Goal: Ask a question

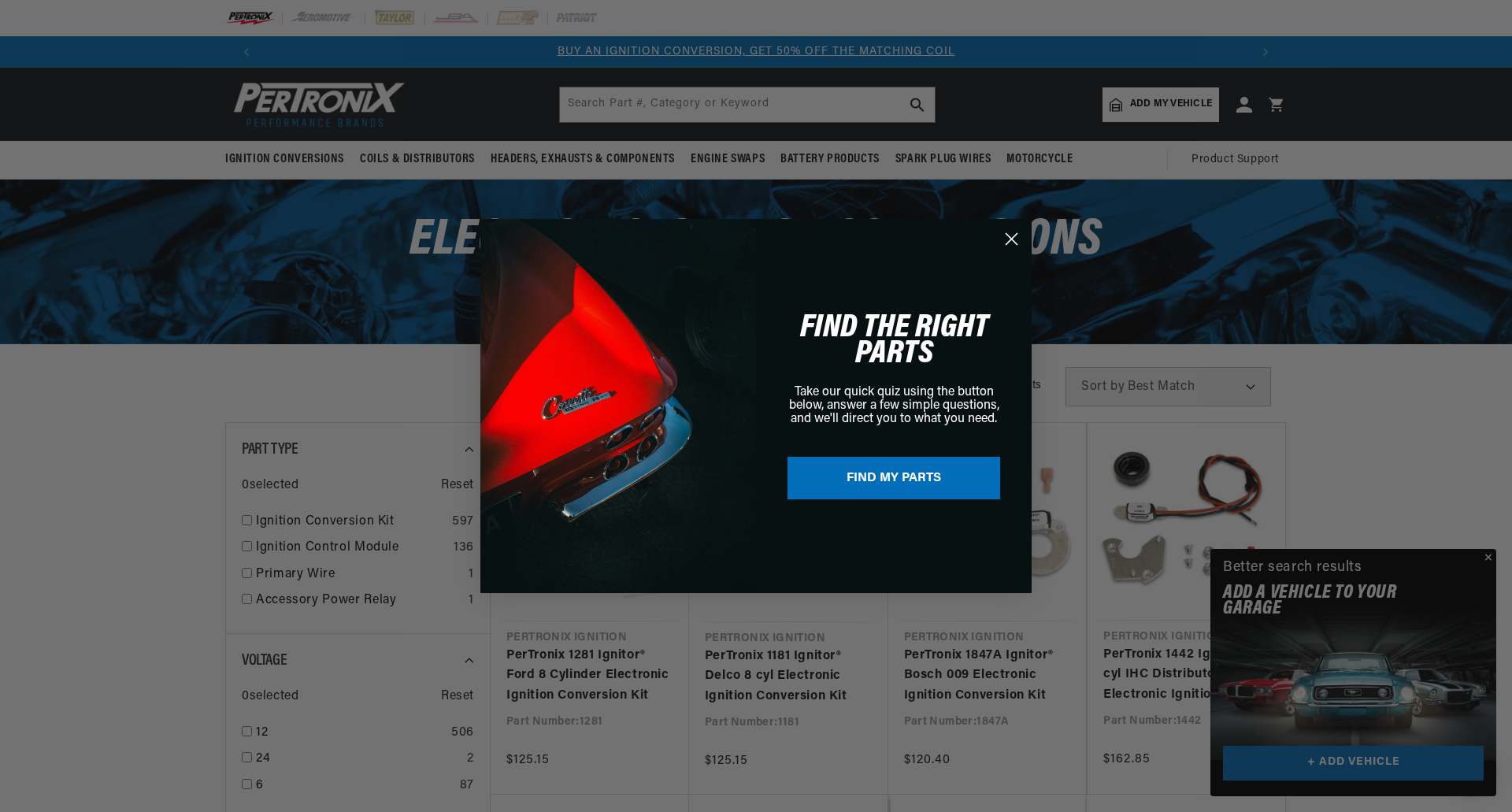
click at [1009, 239] on circle "Close dialog" at bounding box center [1011, 239] width 26 height 26
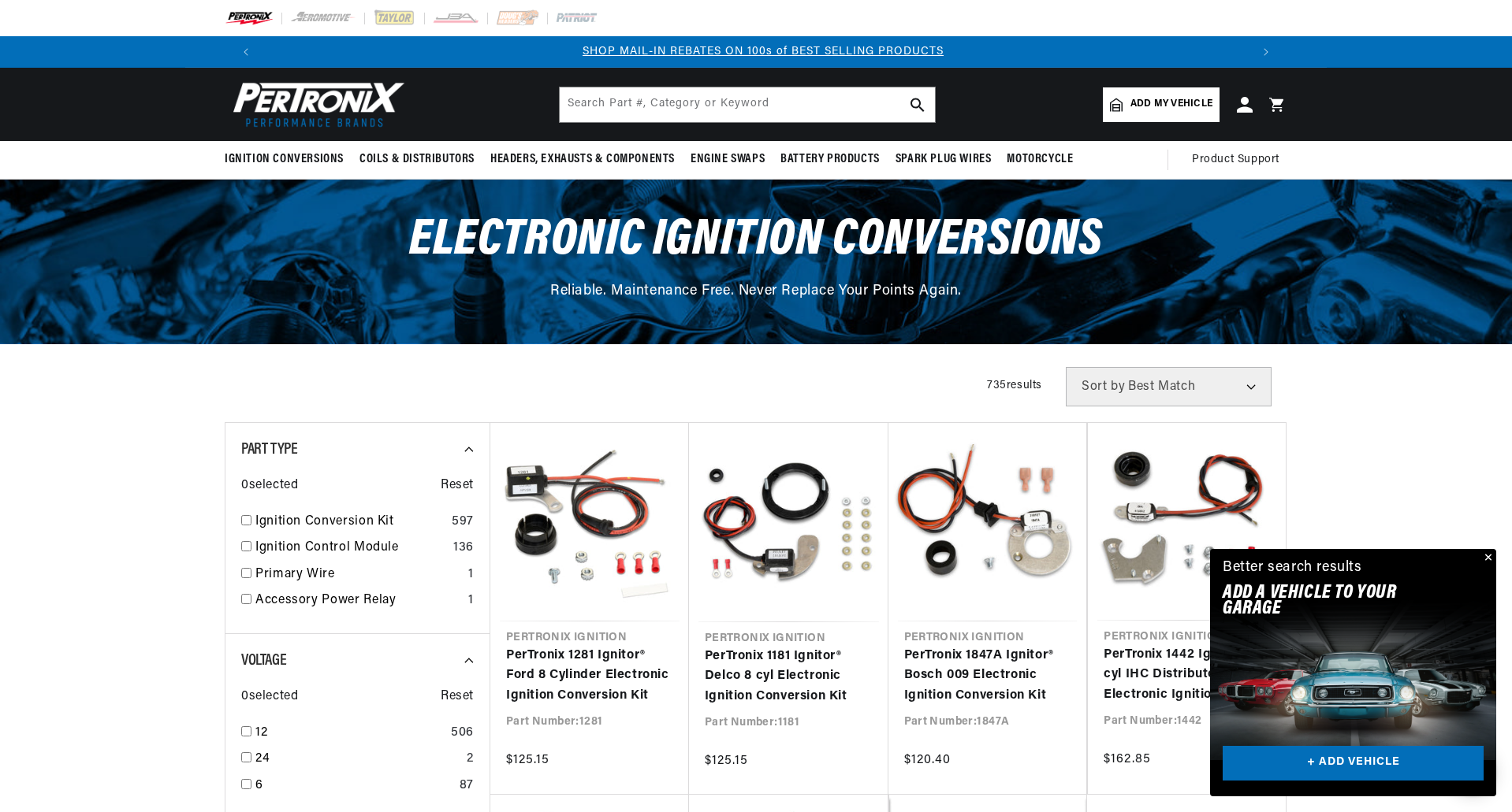
scroll to position [0, 984]
click at [1157, 102] on span "Add my vehicle" at bounding box center [1171, 104] width 82 height 15
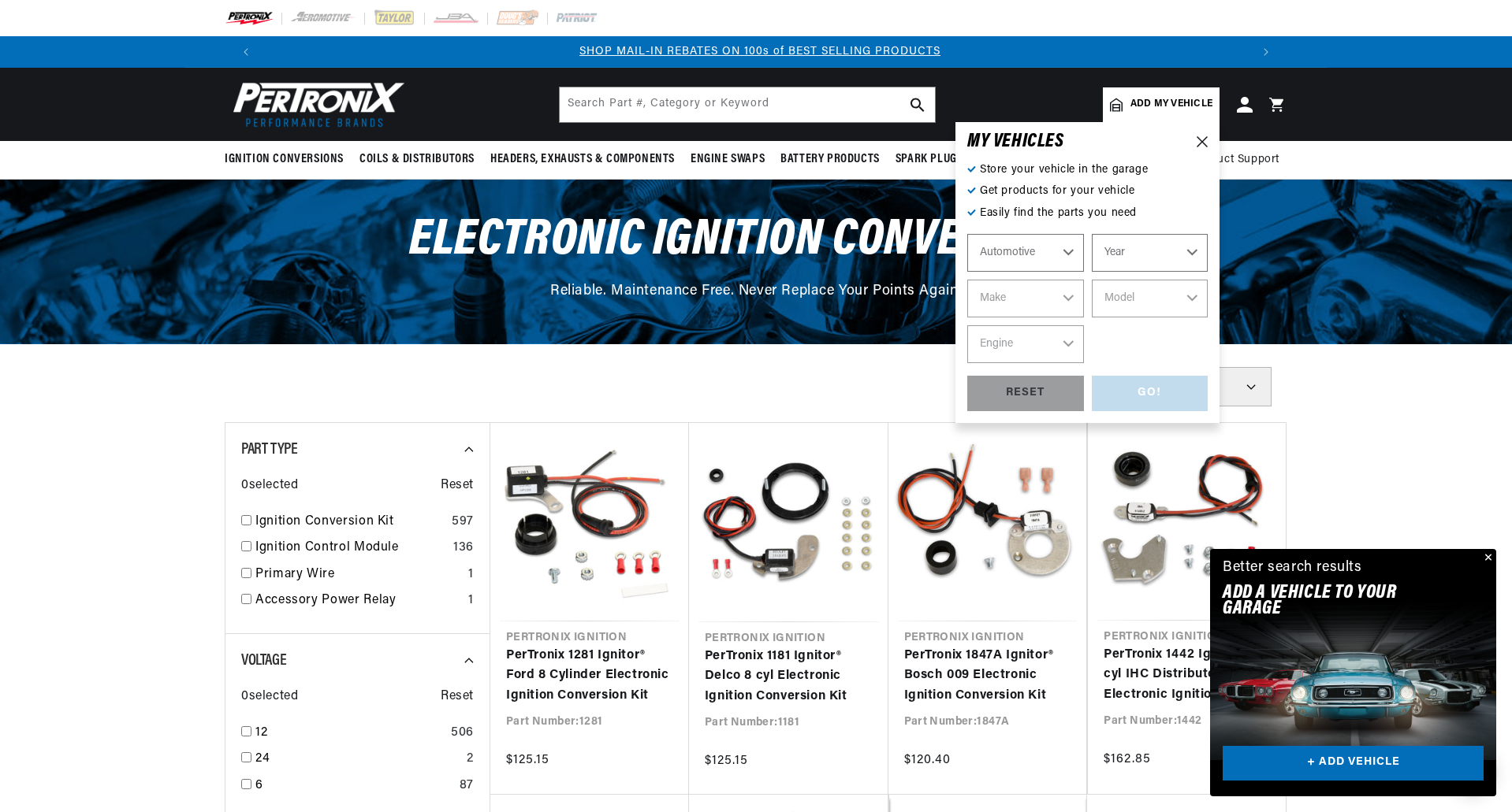
click at [1068, 253] on select "Automotive Agricultural Industrial Marine Motorcycle" at bounding box center [1025, 253] width 117 height 38
click at [1155, 252] on select "Year 2022 2021 2020 2019 2018 2017 2016 2015 2014 2013 2012 2011 2010 2009 2008…" at bounding box center [1150, 253] width 117 height 38
select select "2004"
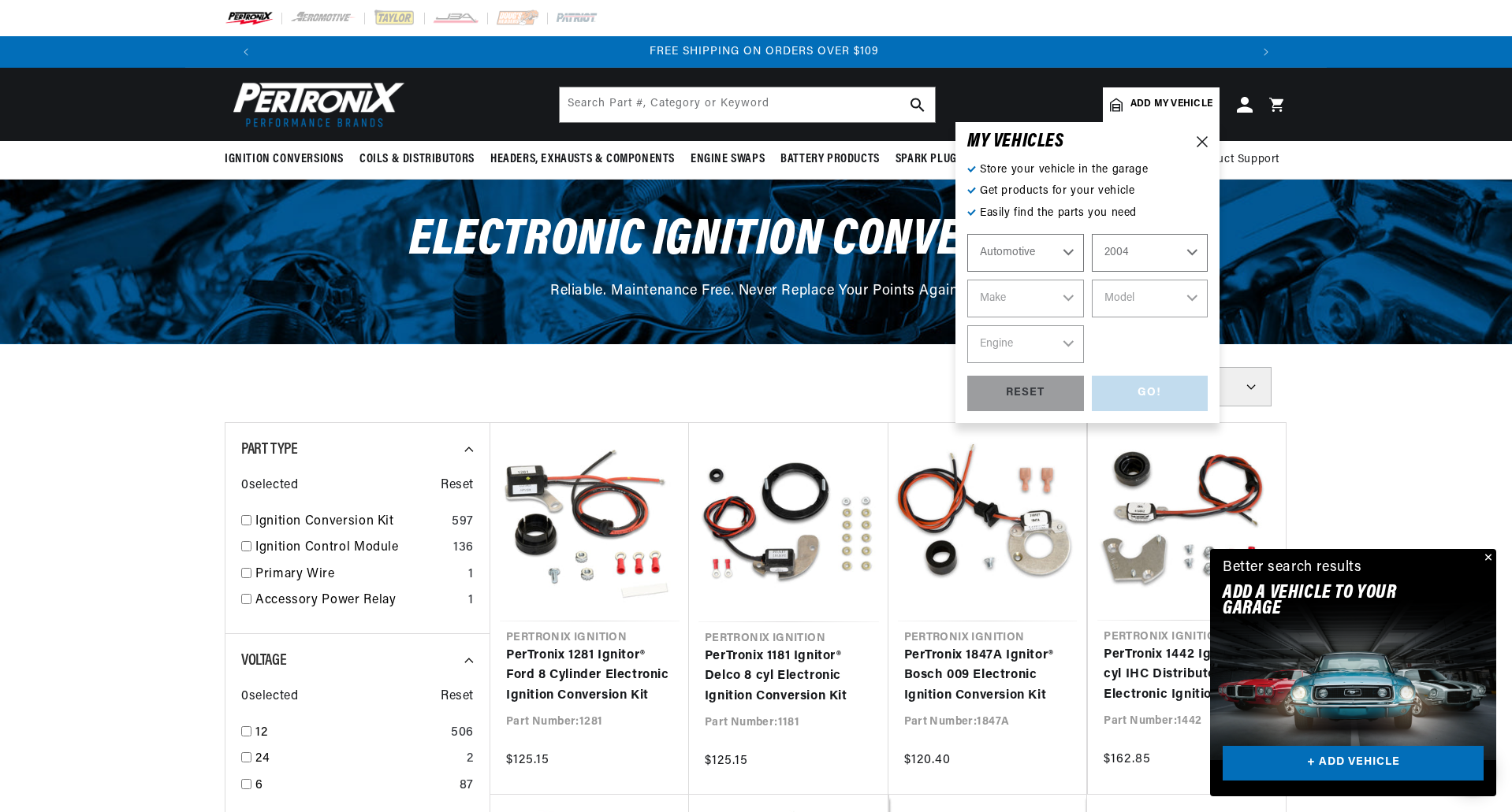
click at [1092, 234] on select "Year 2022 2021 2020 2019 2018 2017 2016 2015 2014 2013 2012 2011 2010 2009 2008…" at bounding box center [1150, 253] width 117 height 38
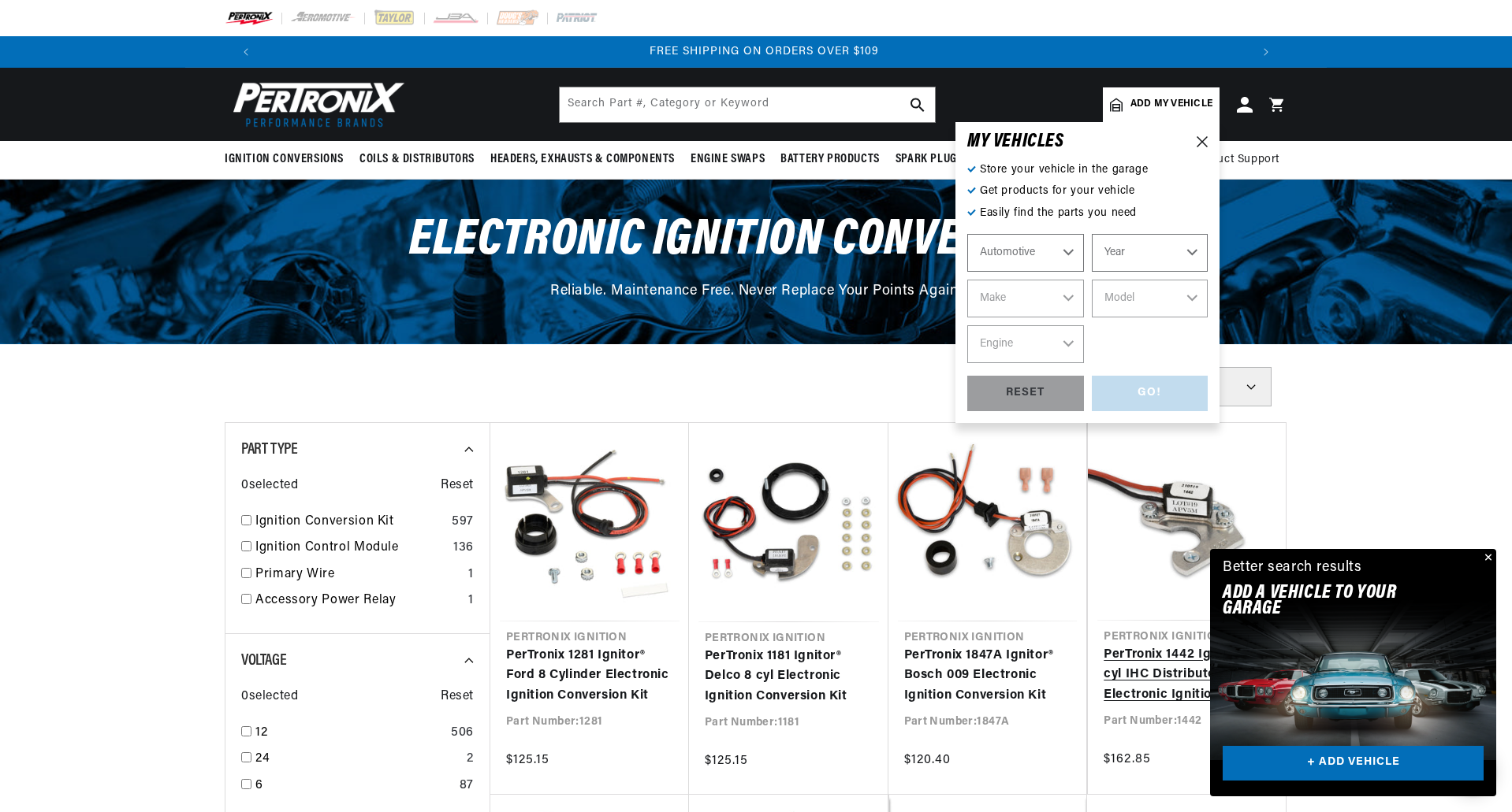
select select "2004"
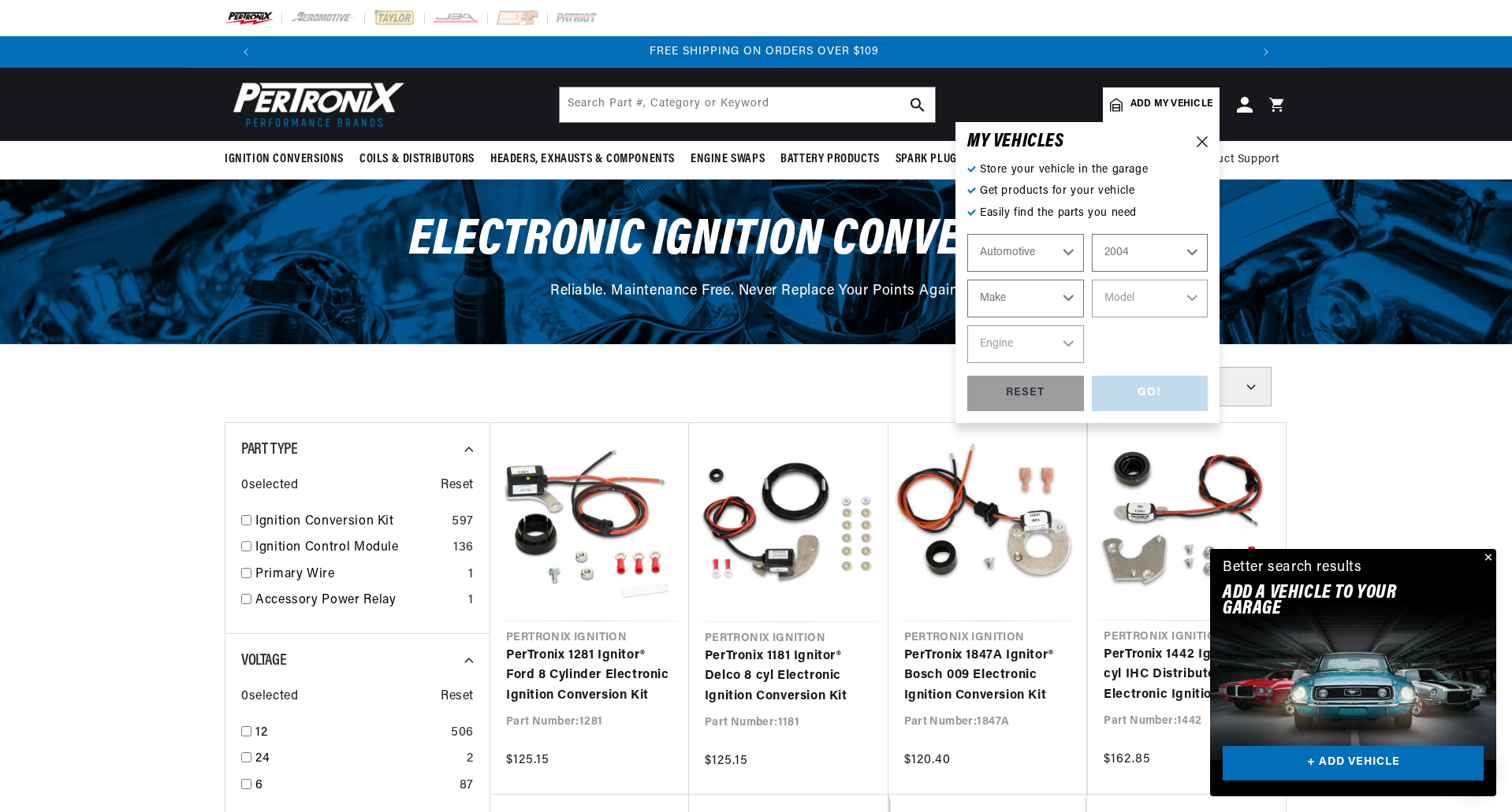
click at [1041, 302] on select "Make Avanti Buick Cadillac Chevrolet Chrysler Dodge Ford GMC Hummer Isuzu Jeep …" at bounding box center [1025, 299] width 117 height 38
select select "Nissan"
click at [967, 280] on select "Make Avanti Buick Cadillac Chevrolet Chrysler Dodge Ford GMC Hummer Isuzu Jeep …" at bounding box center [1025, 299] width 117 height 38
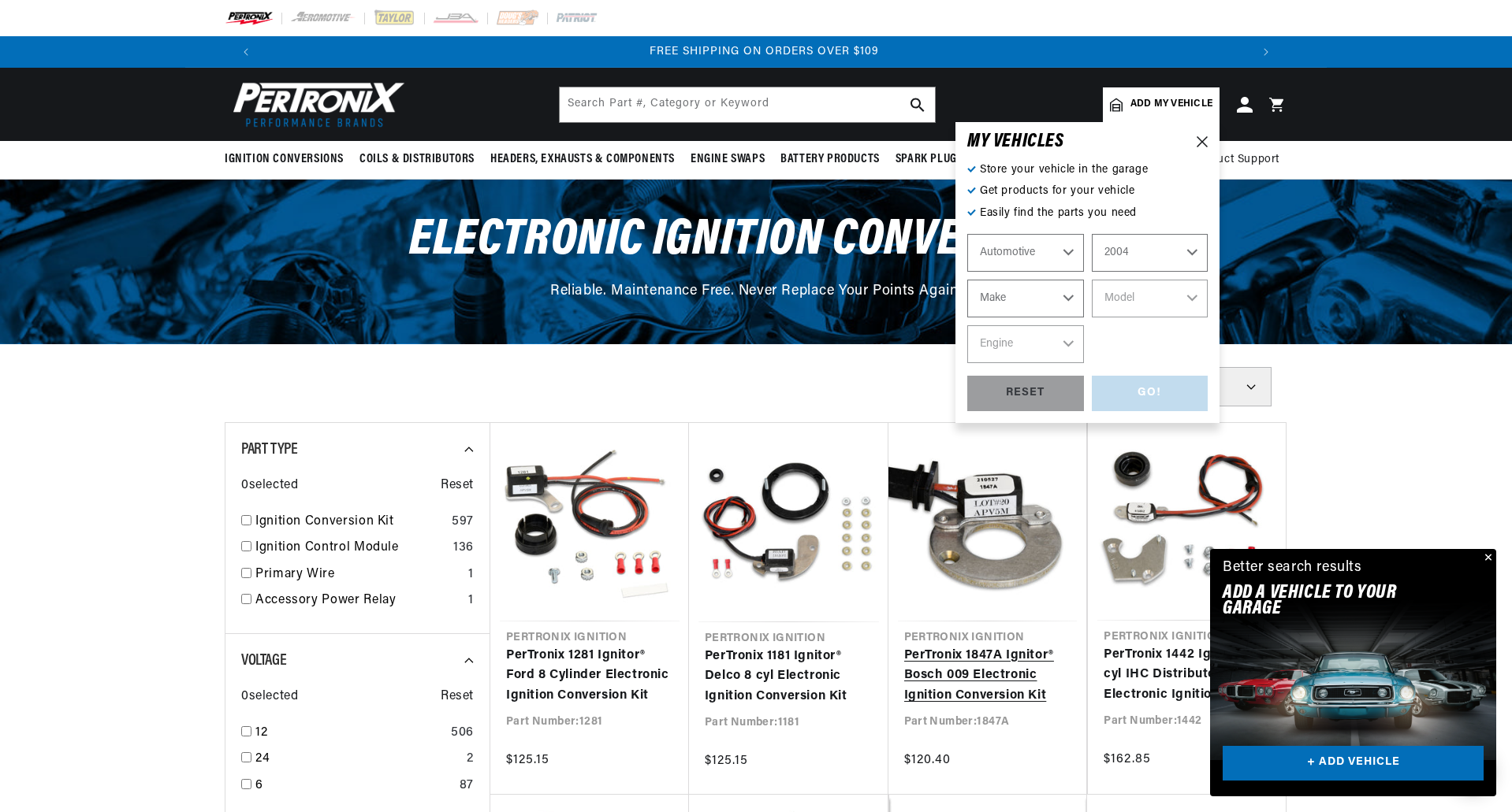
select select "Nissan"
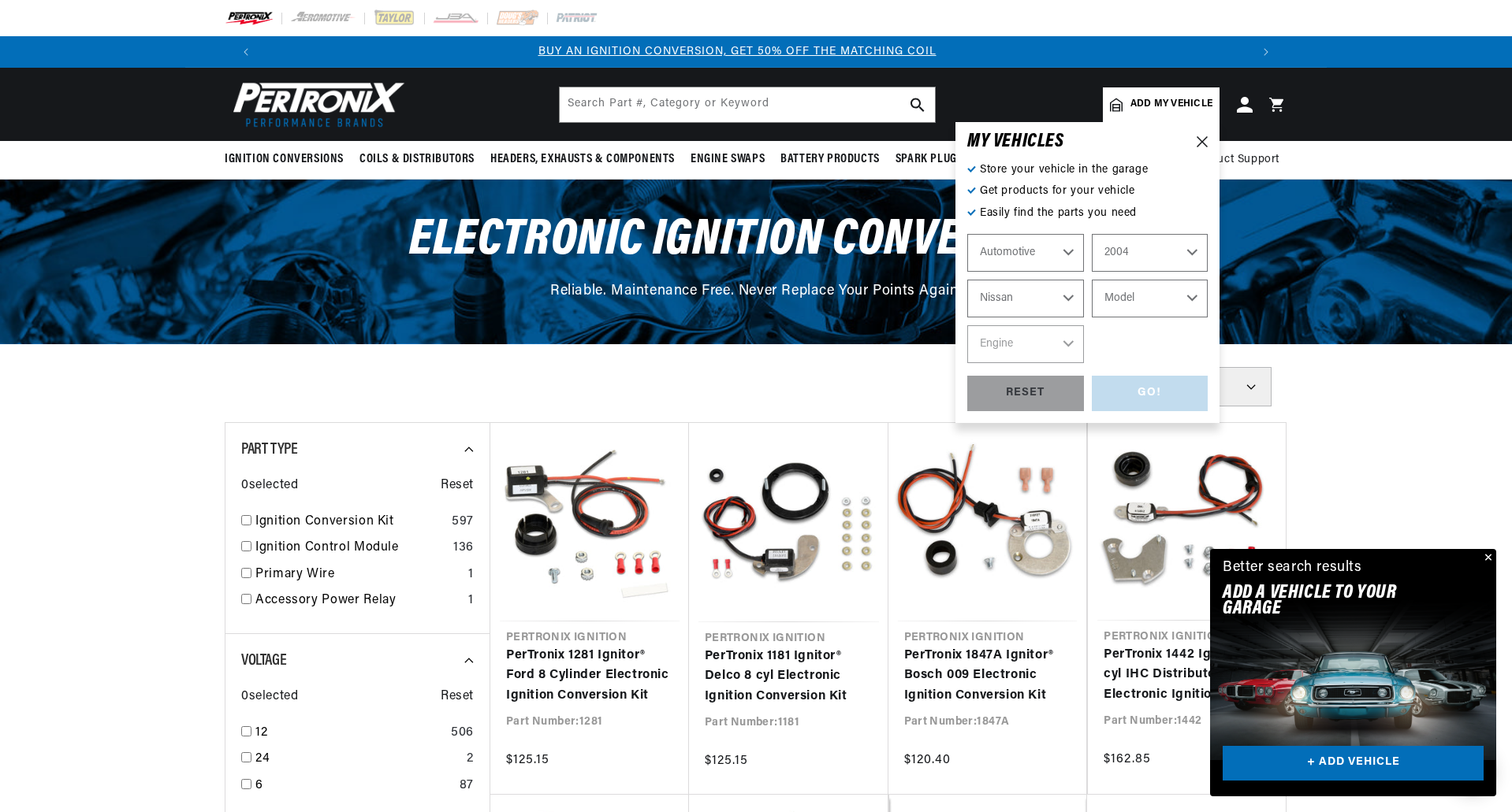
scroll to position [0, 0]
click at [1146, 301] on select "Model TITAN" at bounding box center [1150, 299] width 117 height 38
click at [1139, 302] on select "Model TITAN" at bounding box center [1150, 299] width 117 height 38
click at [1141, 298] on select "Model TITAN" at bounding box center [1150, 299] width 117 height 38
click at [1142, 298] on select "Model TITAN" at bounding box center [1150, 299] width 117 height 38
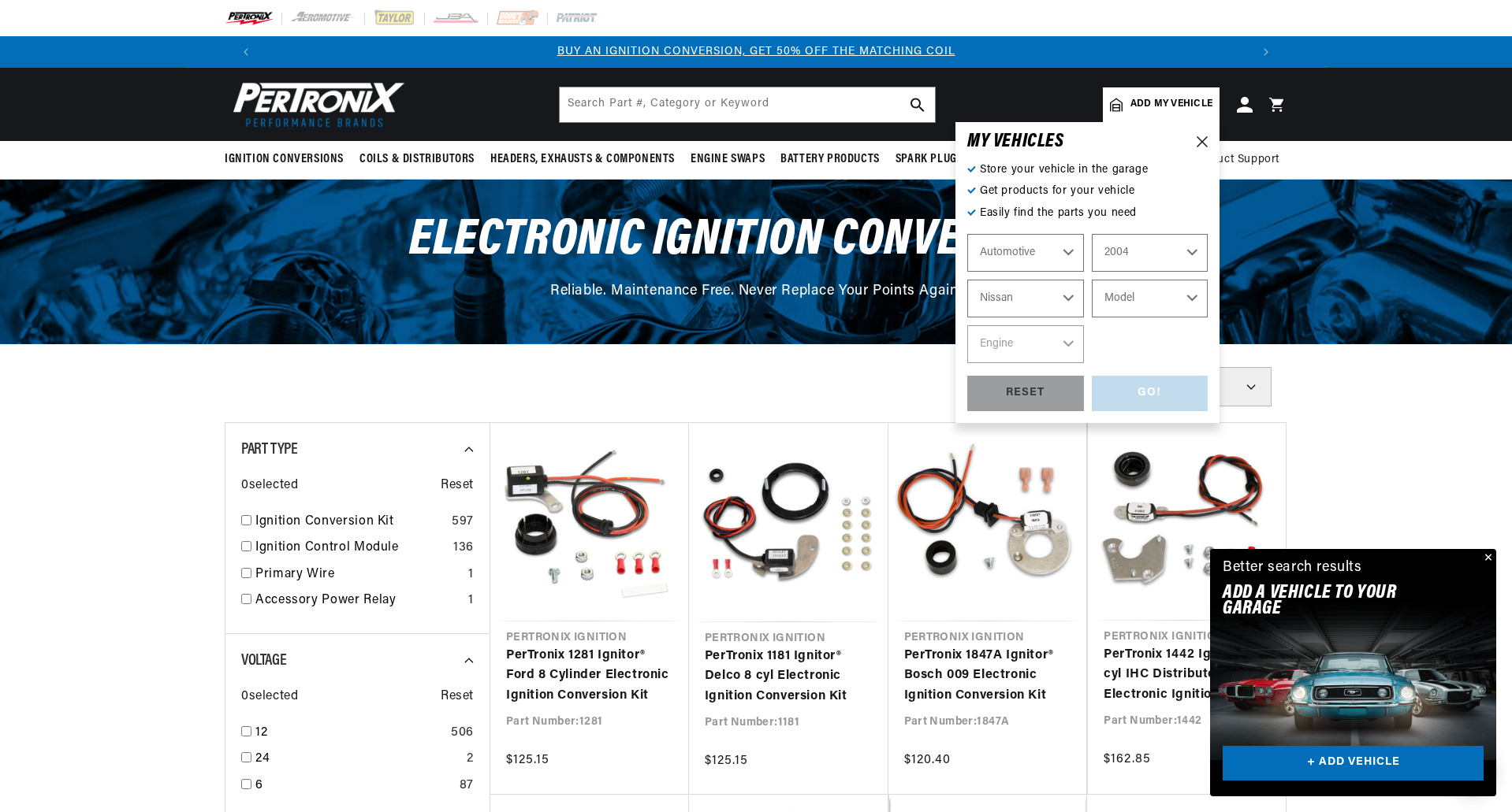
click at [1164, 283] on select "Model TITAN" at bounding box center [1150, 299] width 117 height 38
click at [1165, 289] on select "Model TITAN" at bounding box center [1150, 299] width 117 height 38
click at [1205, 296] on div "MY VEHICLE S Store your vehicle in the garage Get products for your vehicle Eas…" at bounding box center [1087, 273] width 264 height 301
click at [1189, 302] on select "Model TITAN" at bounding box center [1150, 299] width 117 height 38
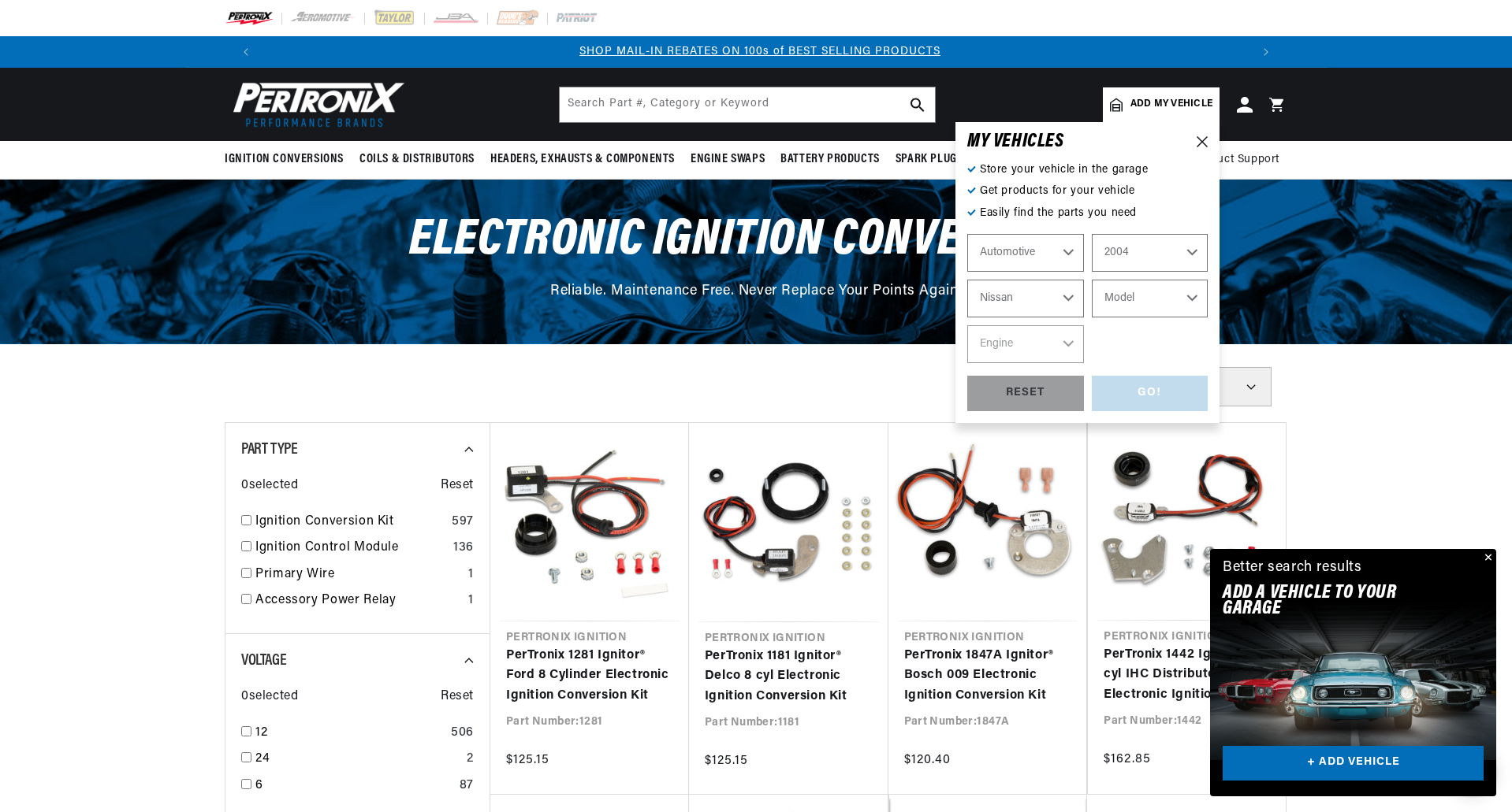
select select "TITAN"
click at [1092, 280] on select "Model TITAN" at bounding box center [1150, 299] width 117 height 38
select select "TITAN"
click at [1077, 348] on select "Engine 5.6L" at bounding box center [1025, 345] width 117 height 38
select select "5.6L"
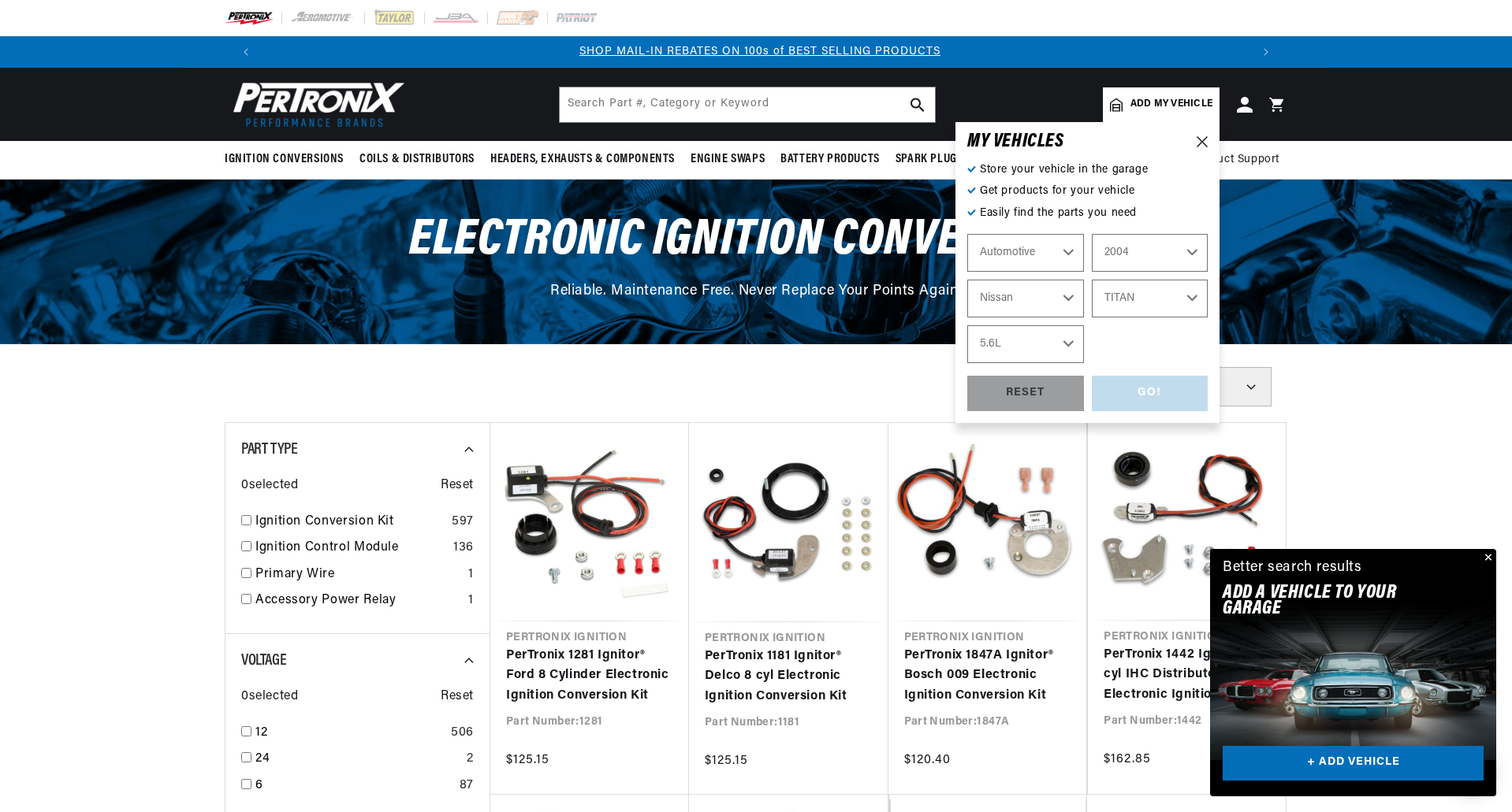
click at [967, 326] on select "Engine 5.6L" at bounding box center [1025, 345] width 117 height 38
select select "5.6L"
click at [1148, 391] on div "GO!" at bounding box center [1150, 393] width 117 height 35
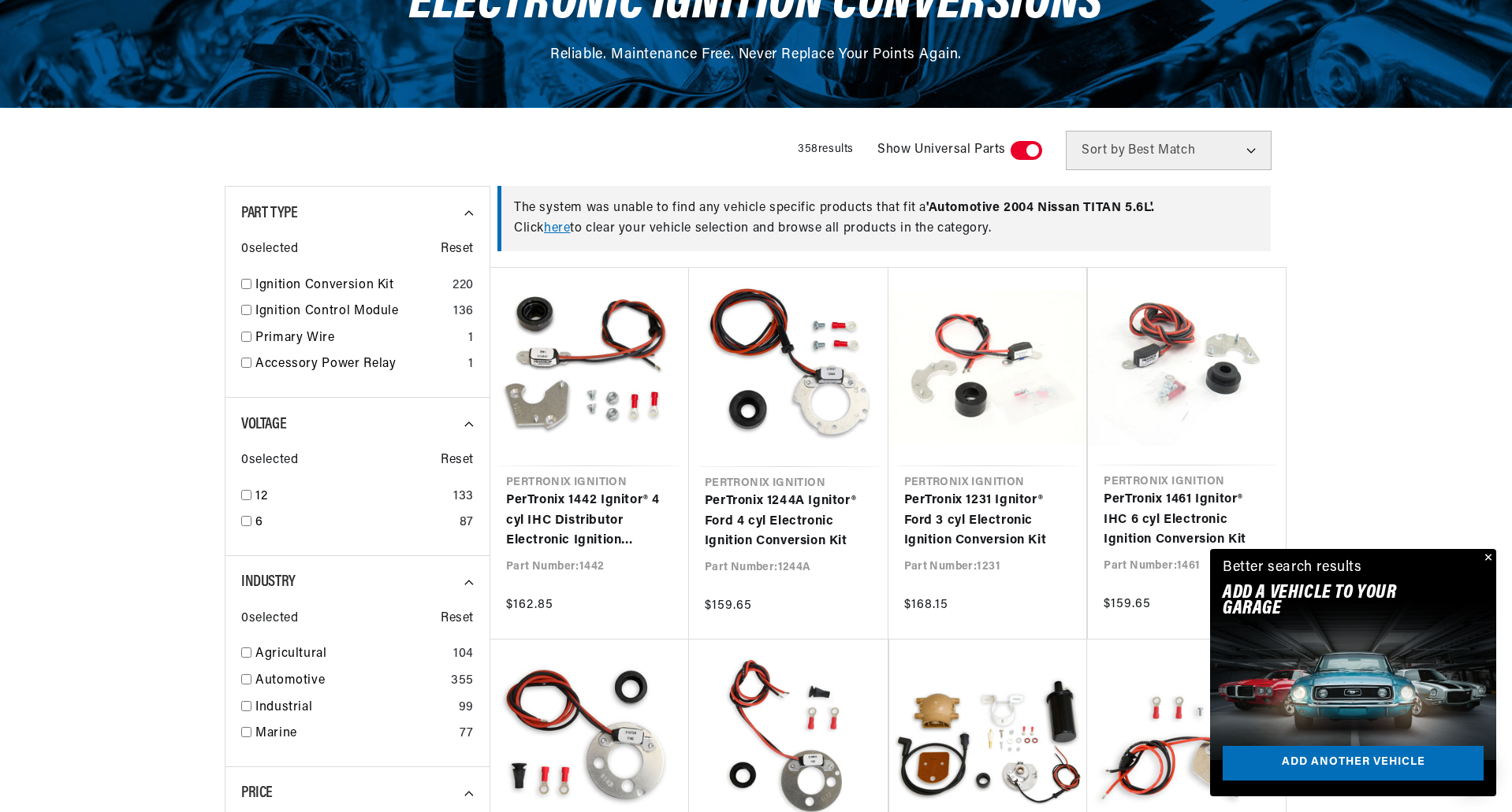
click at [1488, 554] on button "Close" at bounding box center [1487, 559] width 19 height 19
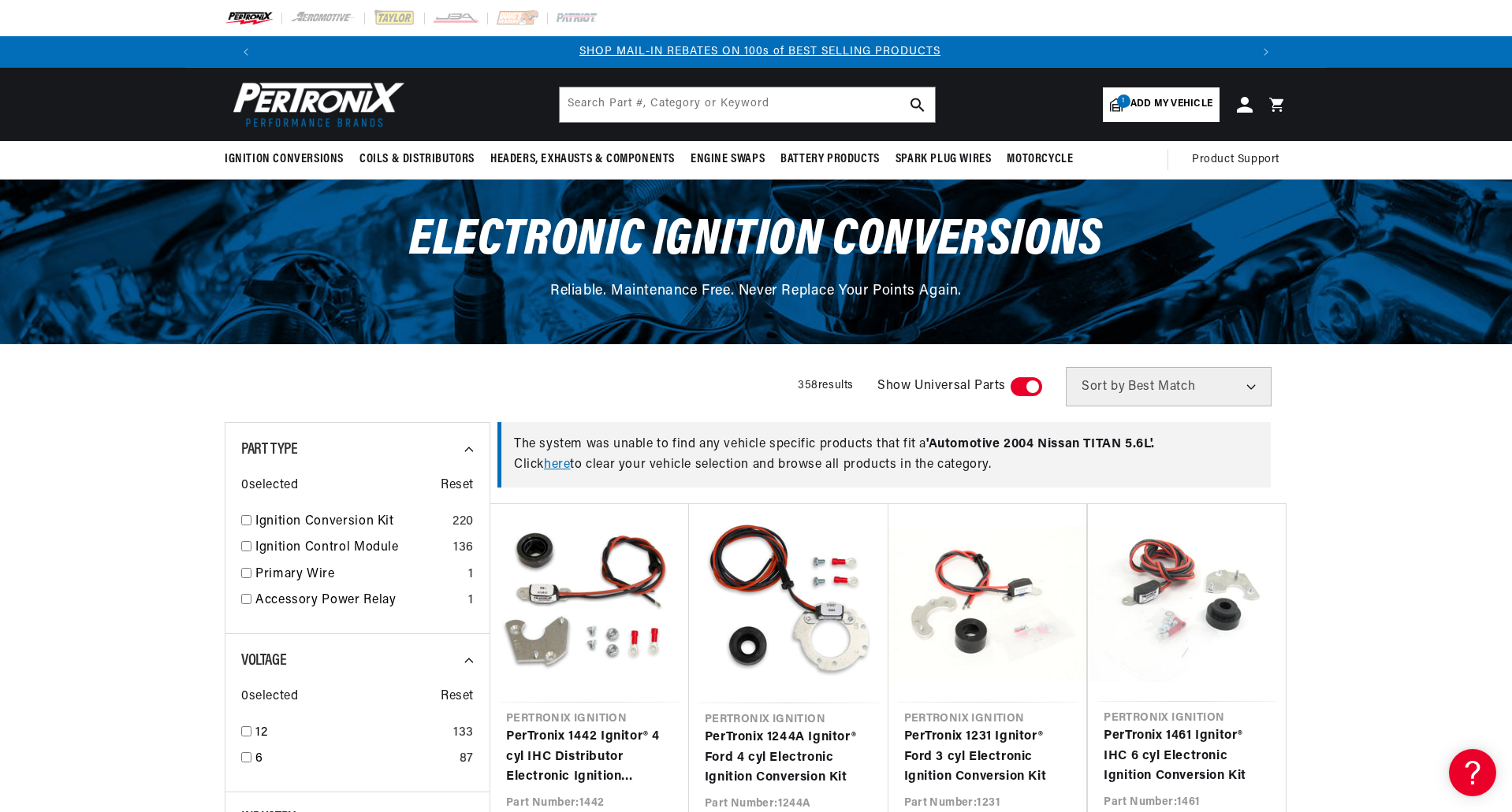
click at [564, 465] on link "here" at bounding box center [557, 465] width 26 height 13
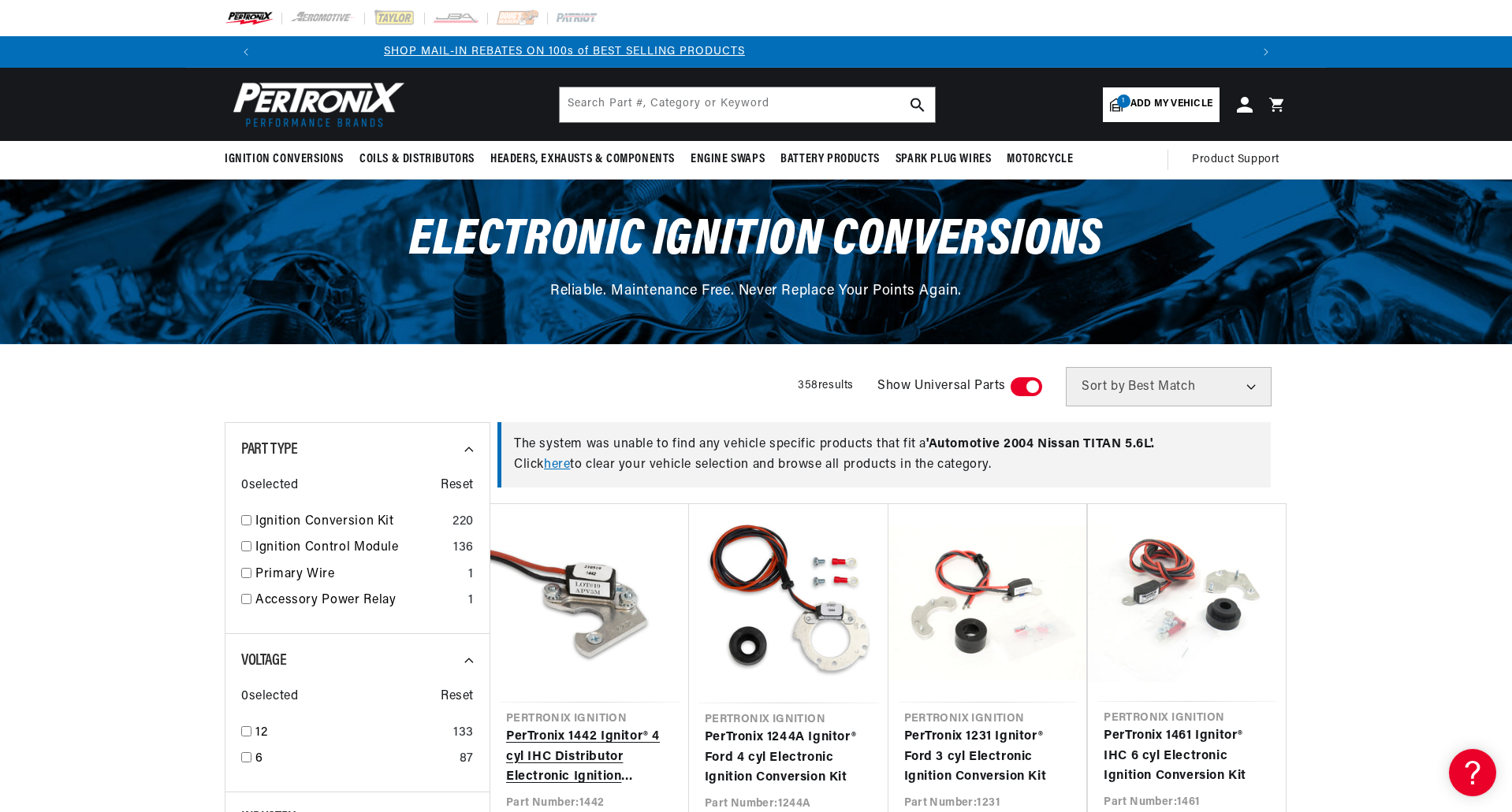
scroll to position [0, 1764]
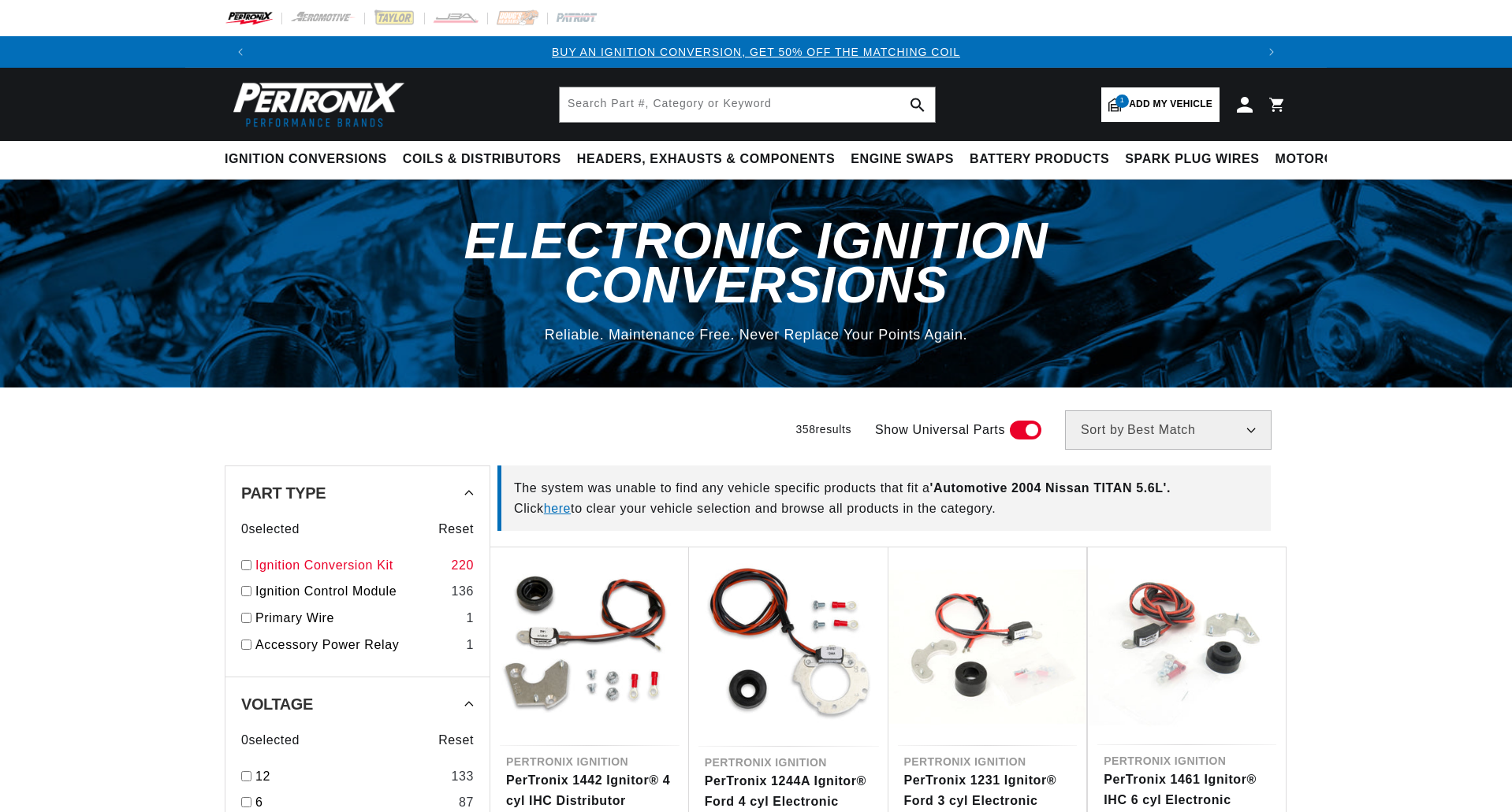
click at [245, 556] on div "Ignition Conversion Kit 220" at bounding box center [357, 569] width 233 height 27
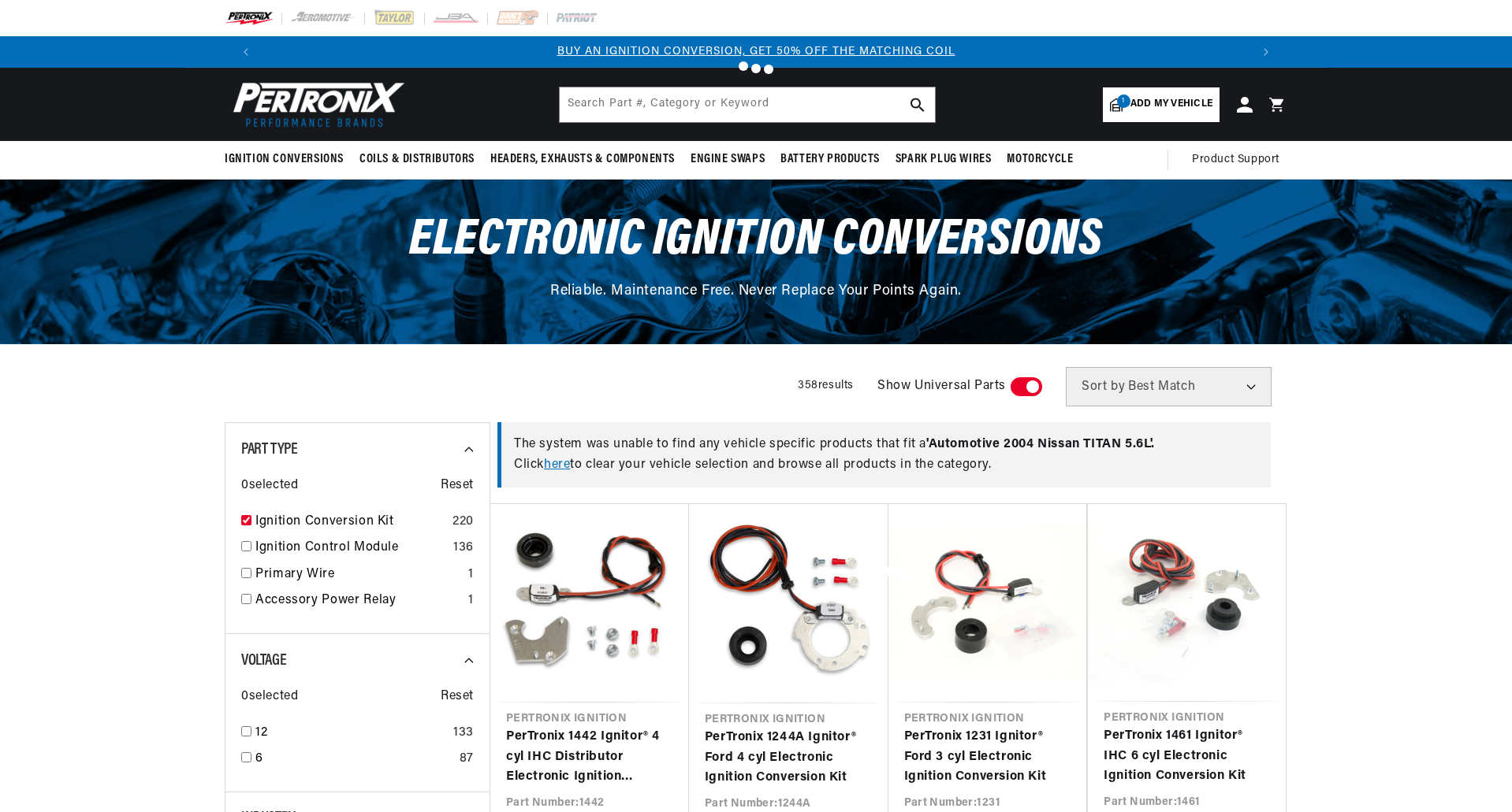
checkbox input "true"
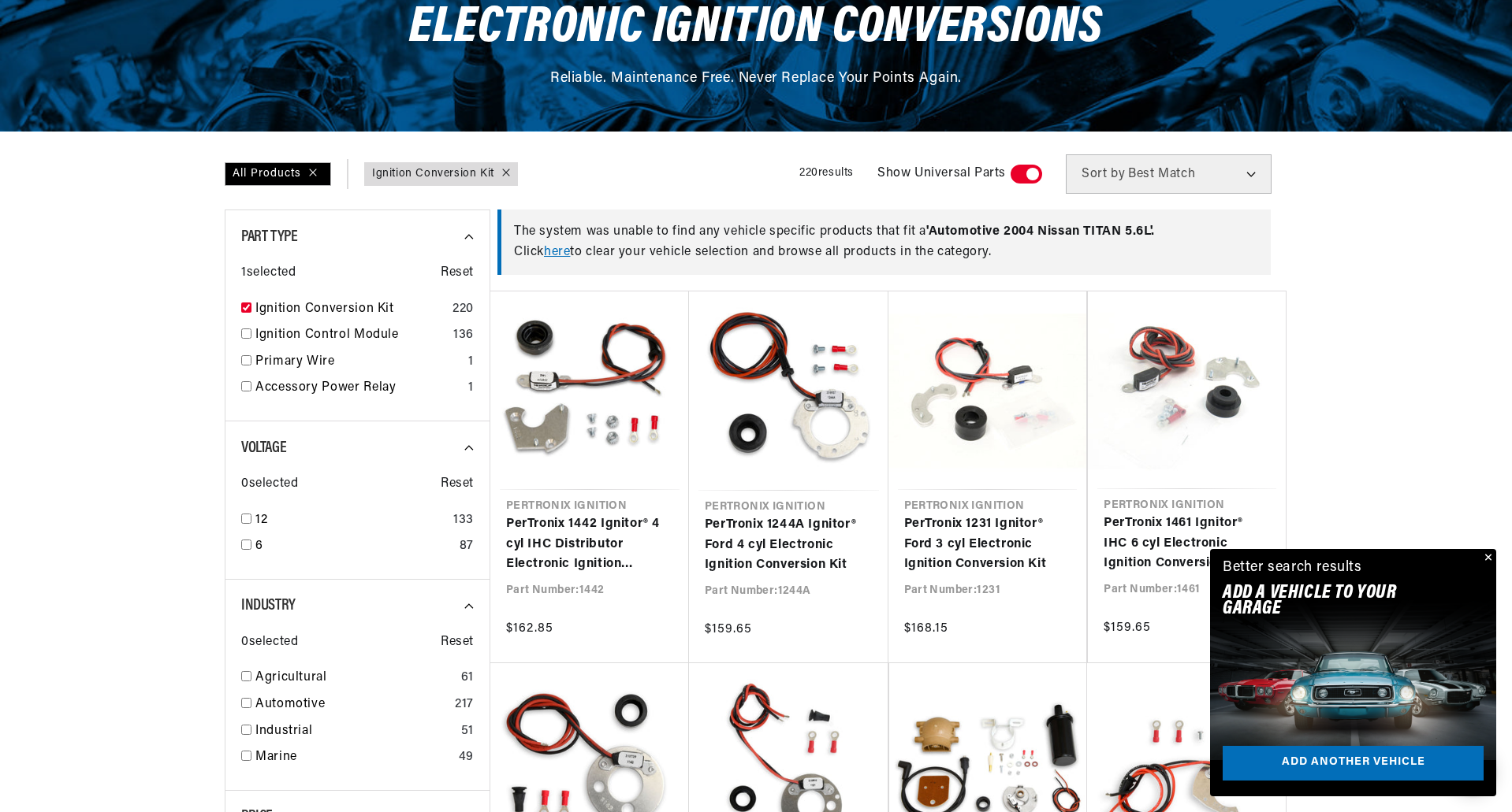
scroll to position [237, 0]
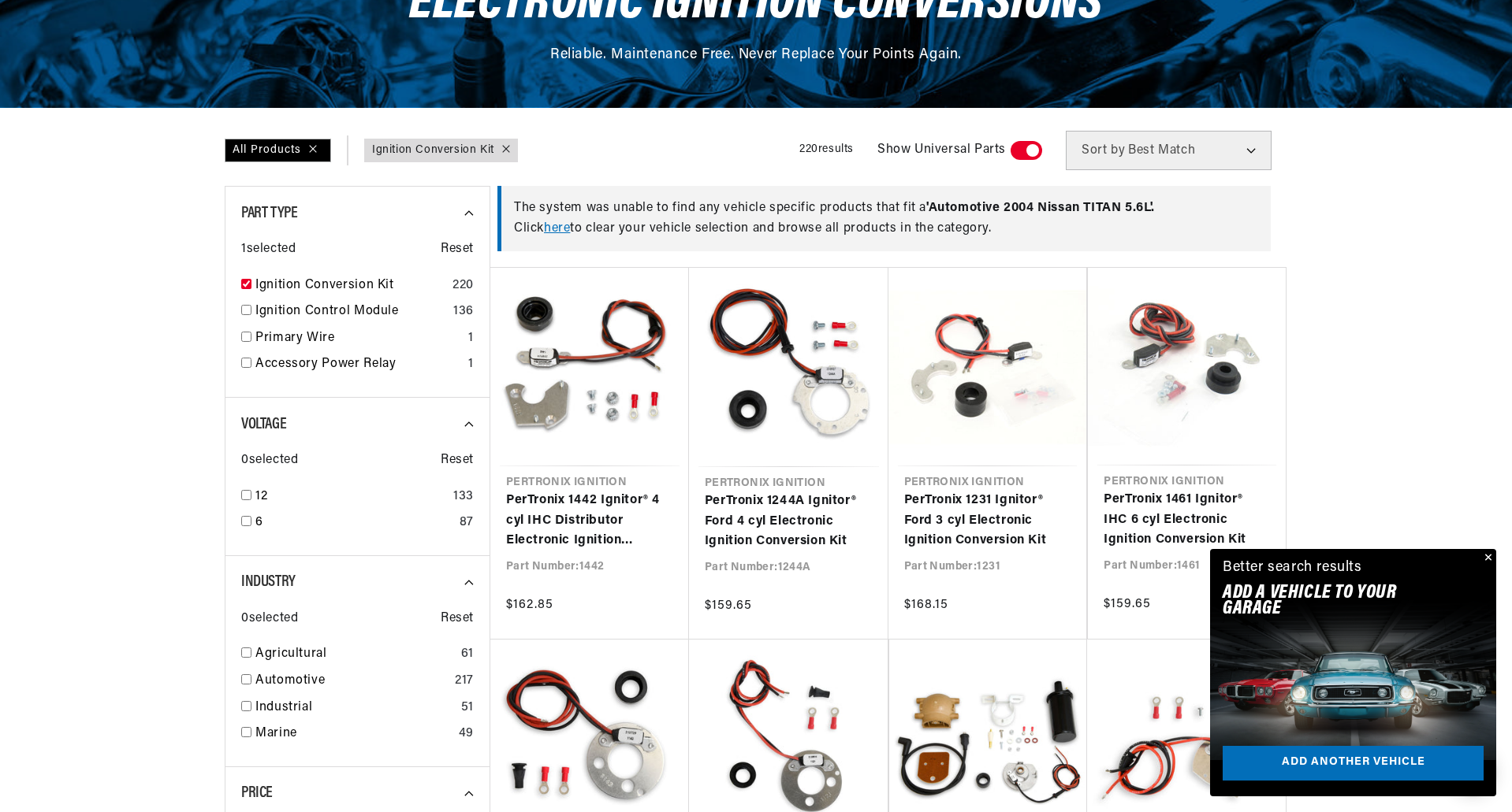
click at [1485, 557] on button "Close" at bounding box center [1487, 559] width 19 height 19
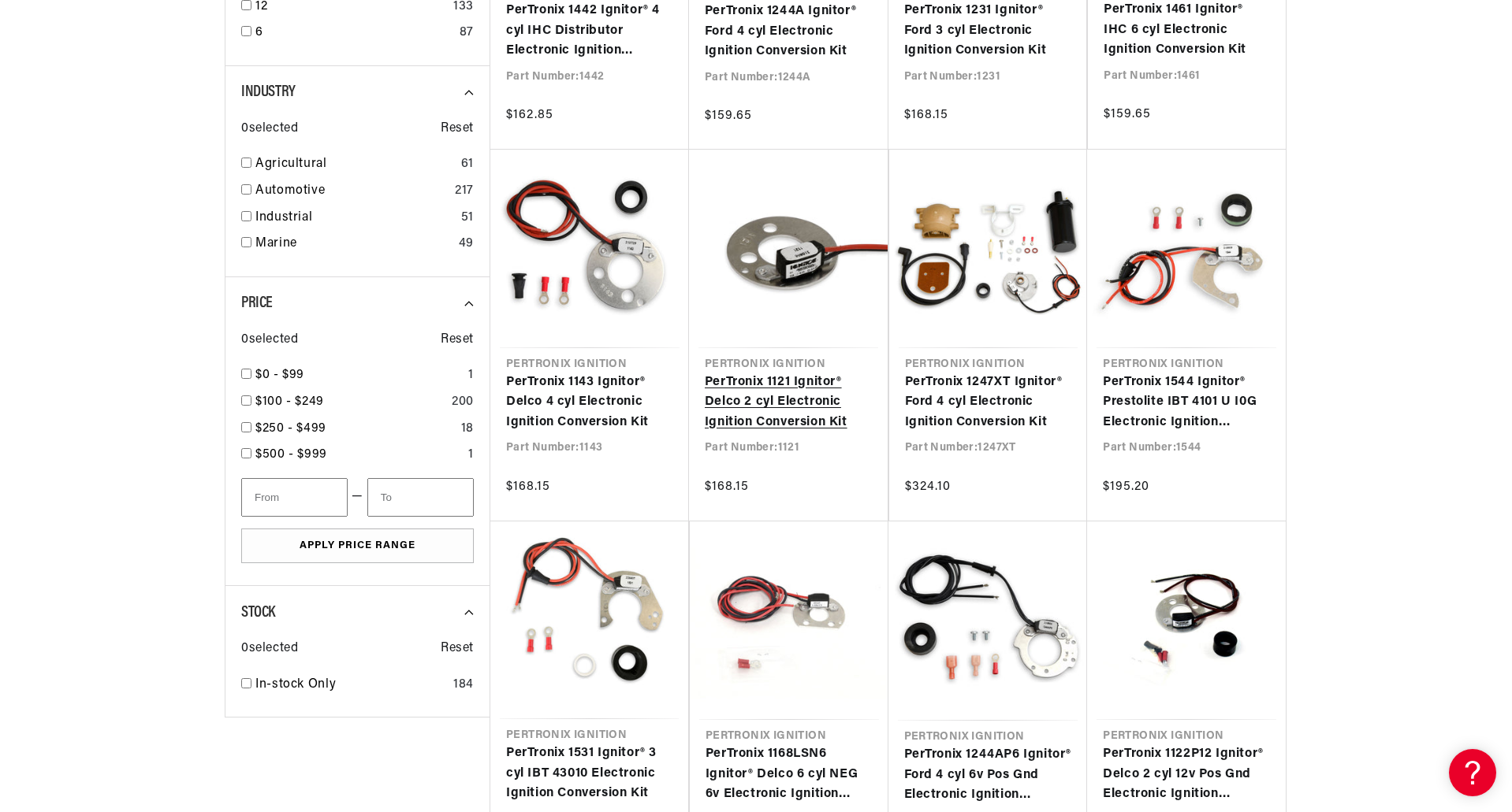
scroll to position [788, 0]
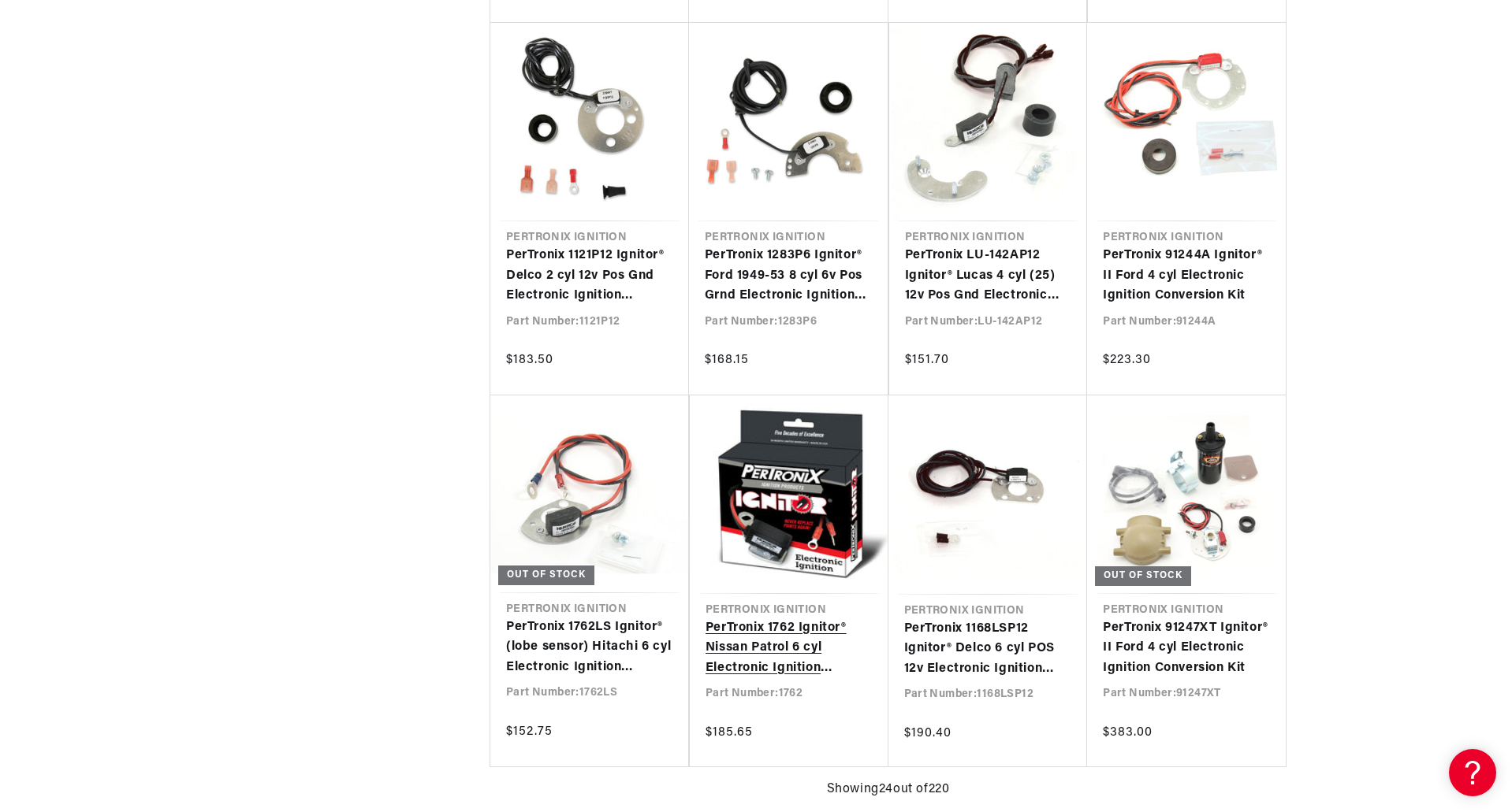
scroll to position [0, 1969]
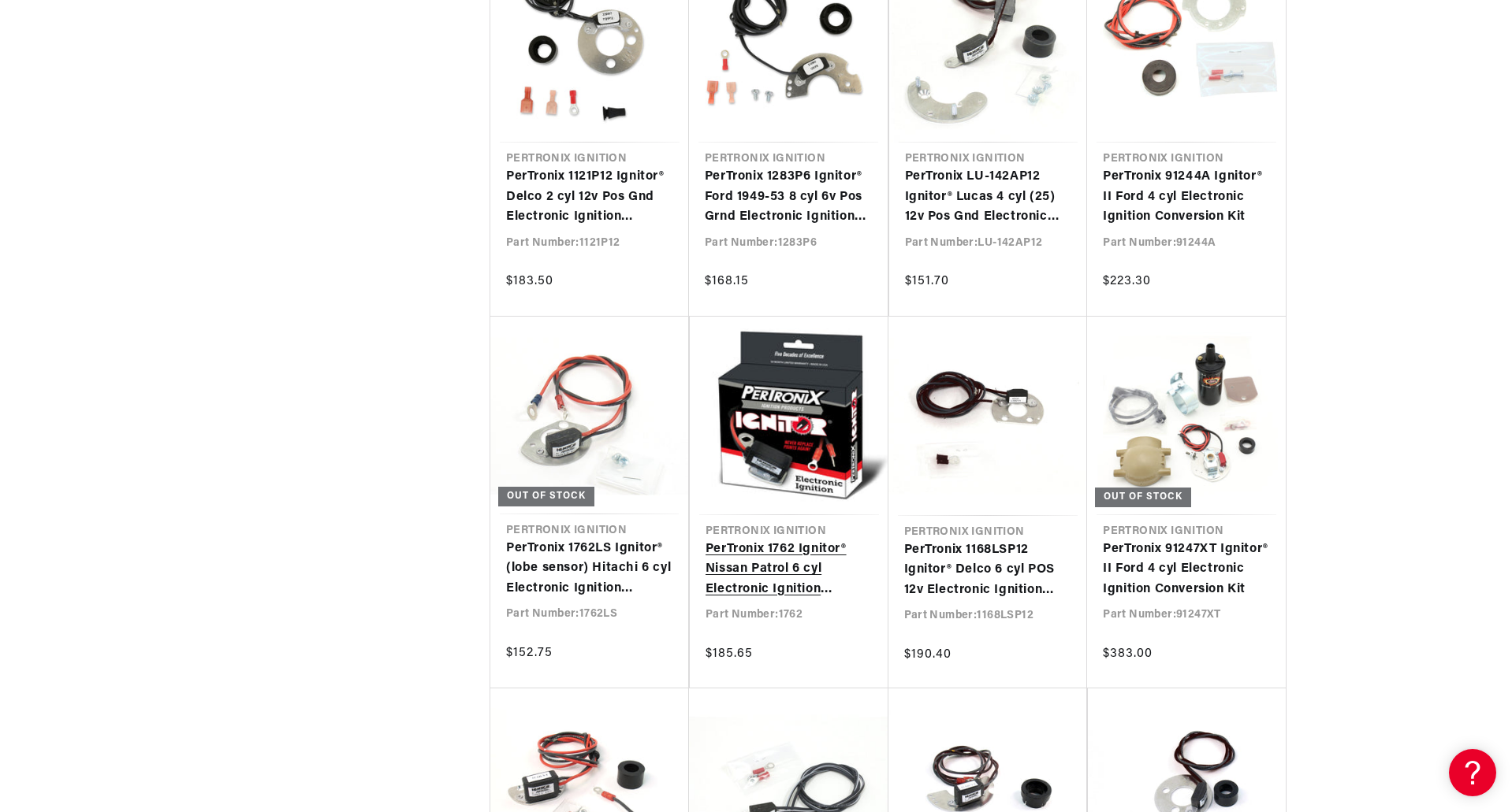
click at [771, 571] on link "PerTronix 1762 Ignitor® Nissan Patrol 6 cyl Electronic Ignition Conversion Kit" at bounding box center [789, 570] width 167 height 61
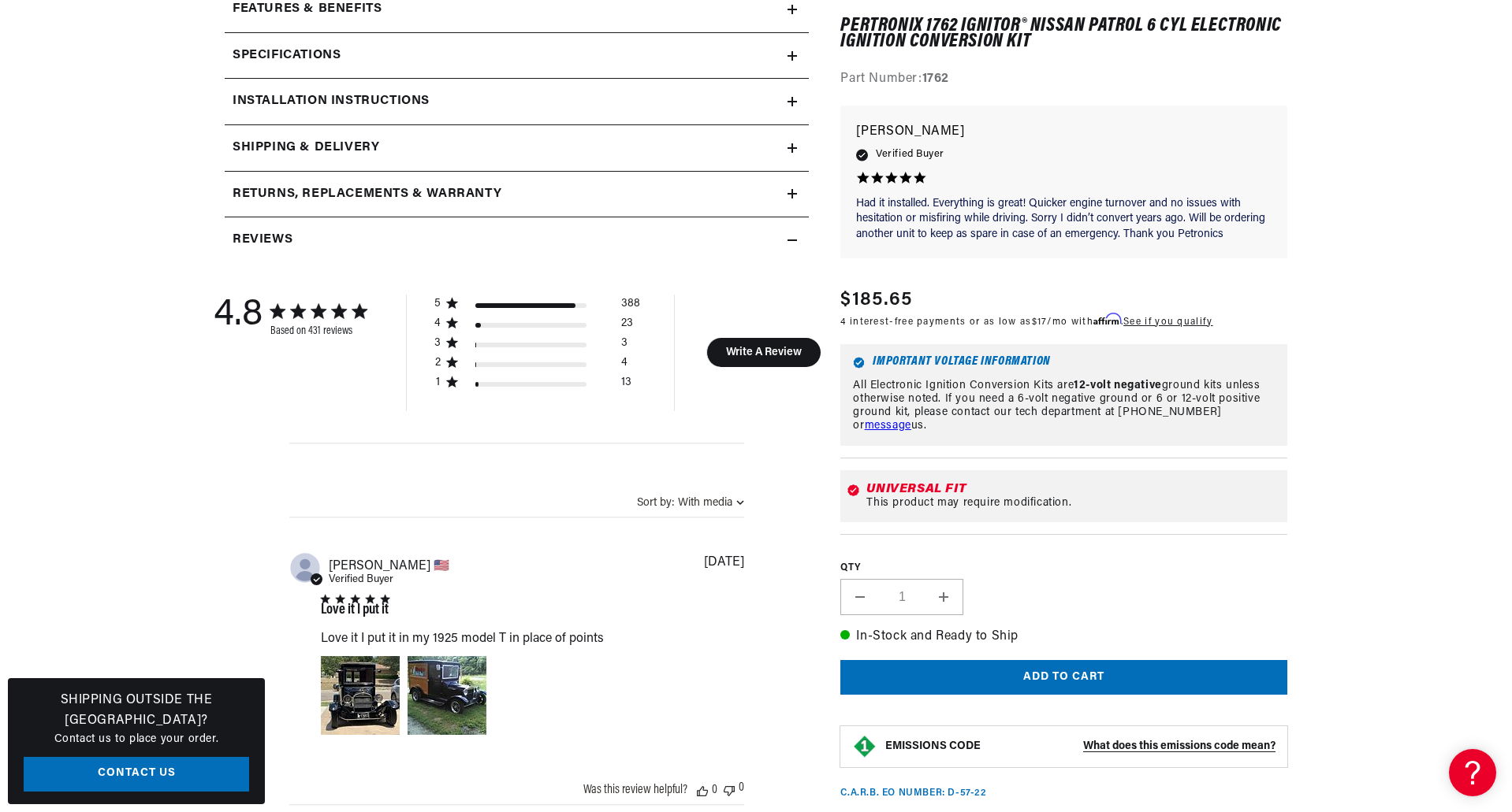
scroll to position [0, 1969]
drag, startPoint x: 1388, startPoint y: 0, endPoint x: 118, endPoint y: 314, distance: 1308.2
click at [118, 314] on section "431 Reviews" at bounding box center [756, 669] width 1512 height 2471
click at [109, 295] on section "431 Reviews" at bounding box center [756, 669] width 1512 height 2471
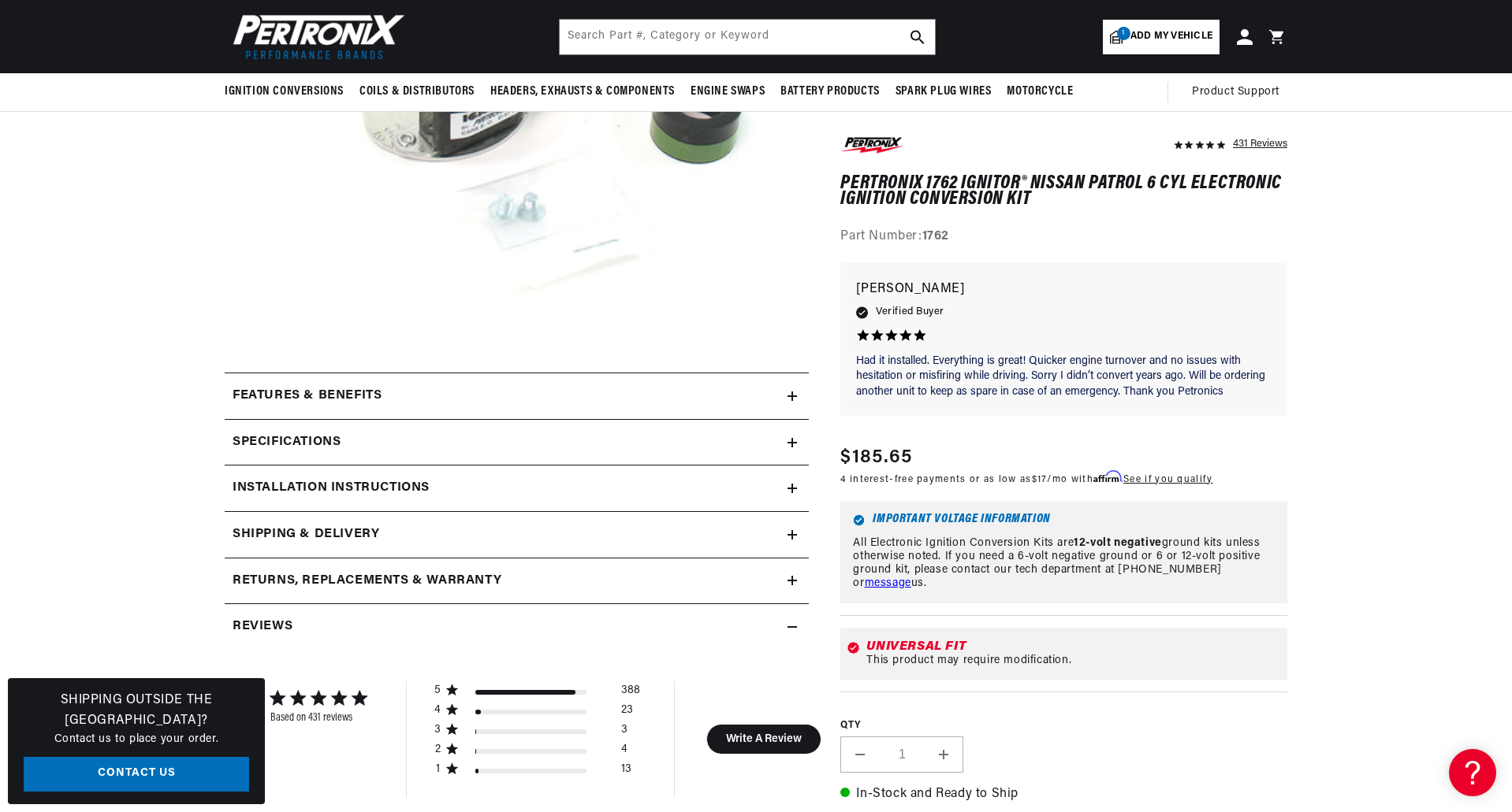
scroll to position [394, 0]
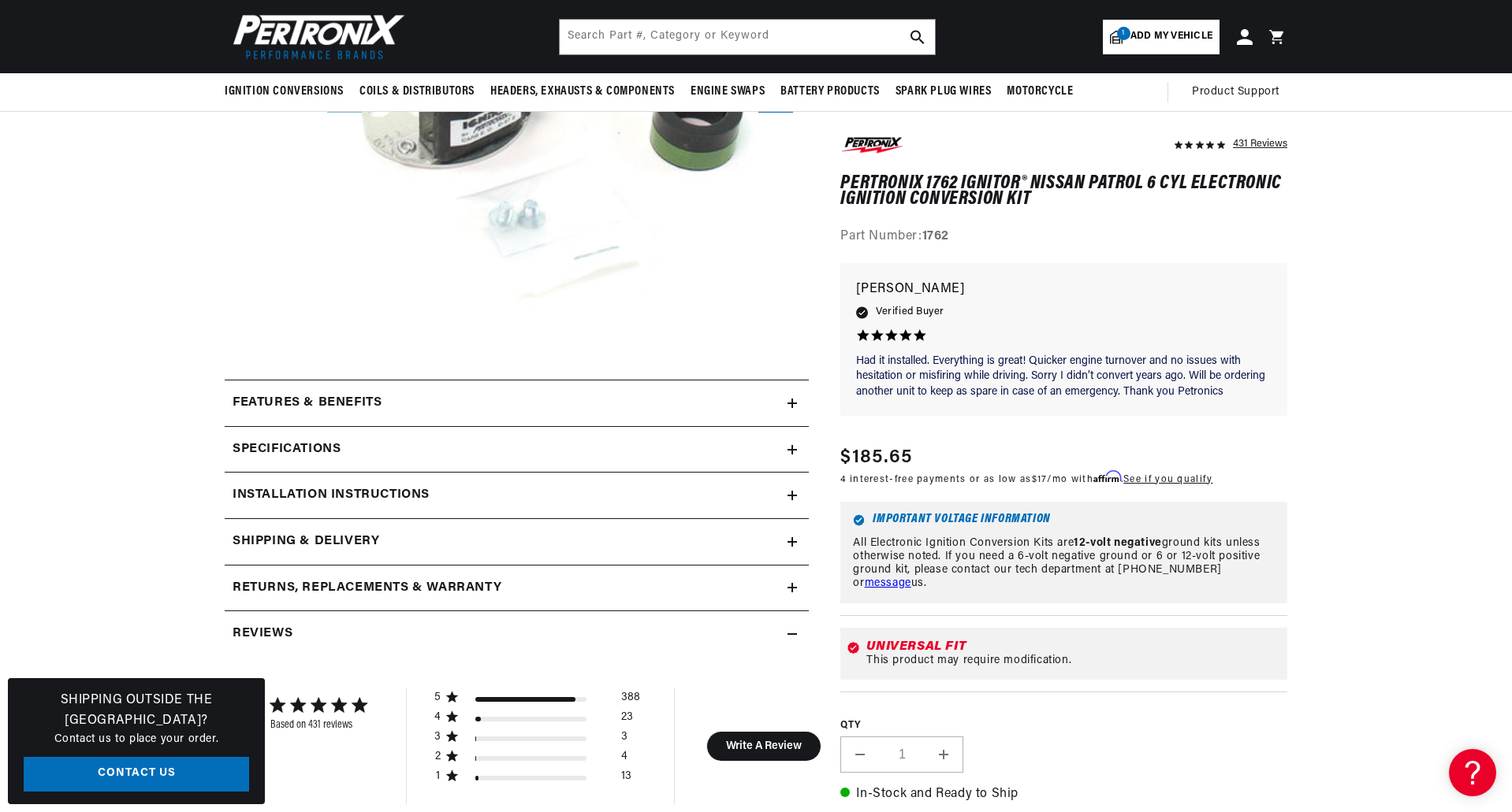
click at [787, 497] on icon at bounding box center [792, 496] width 9 height 9
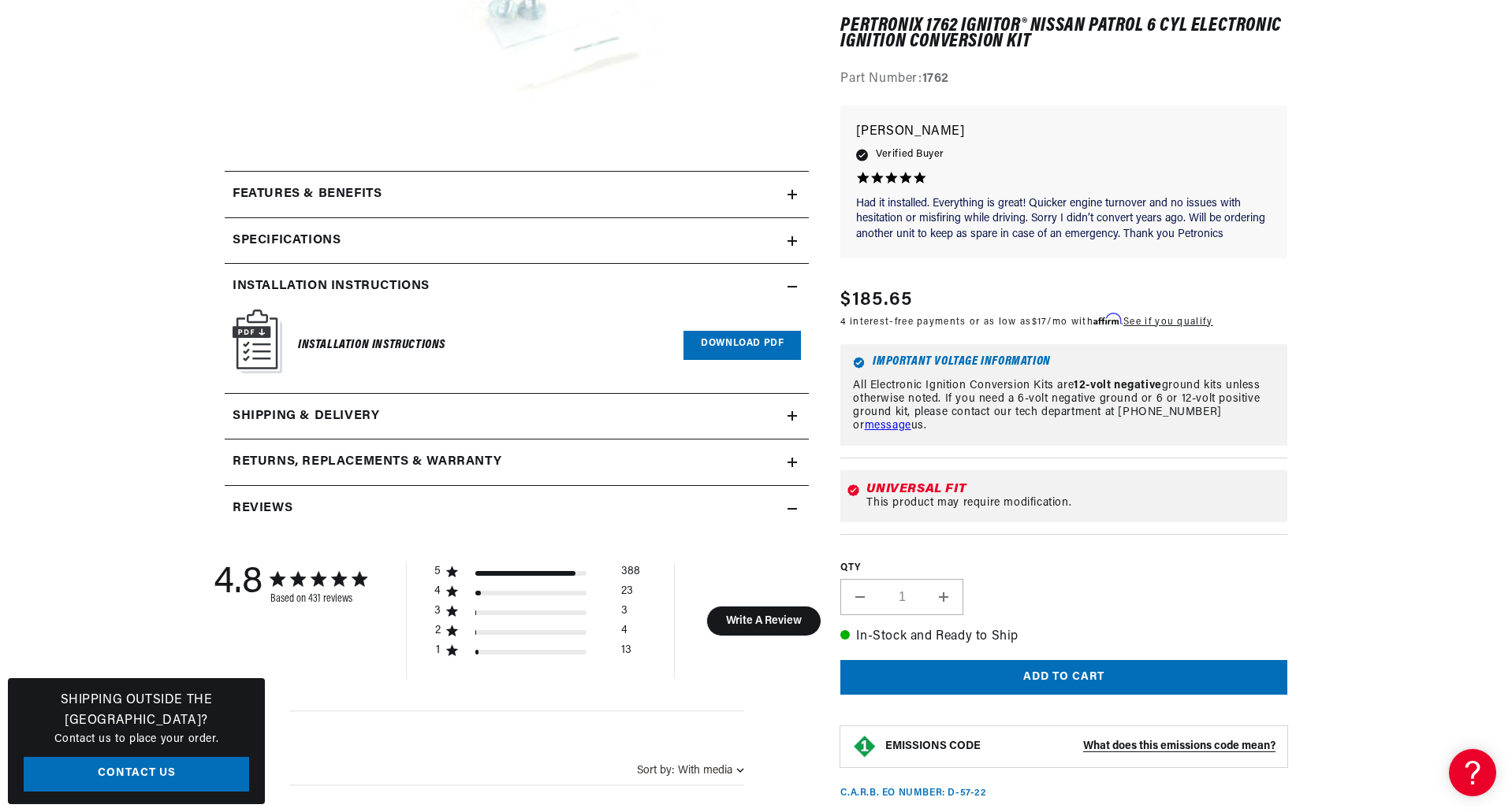
scroll to position [630, 0]
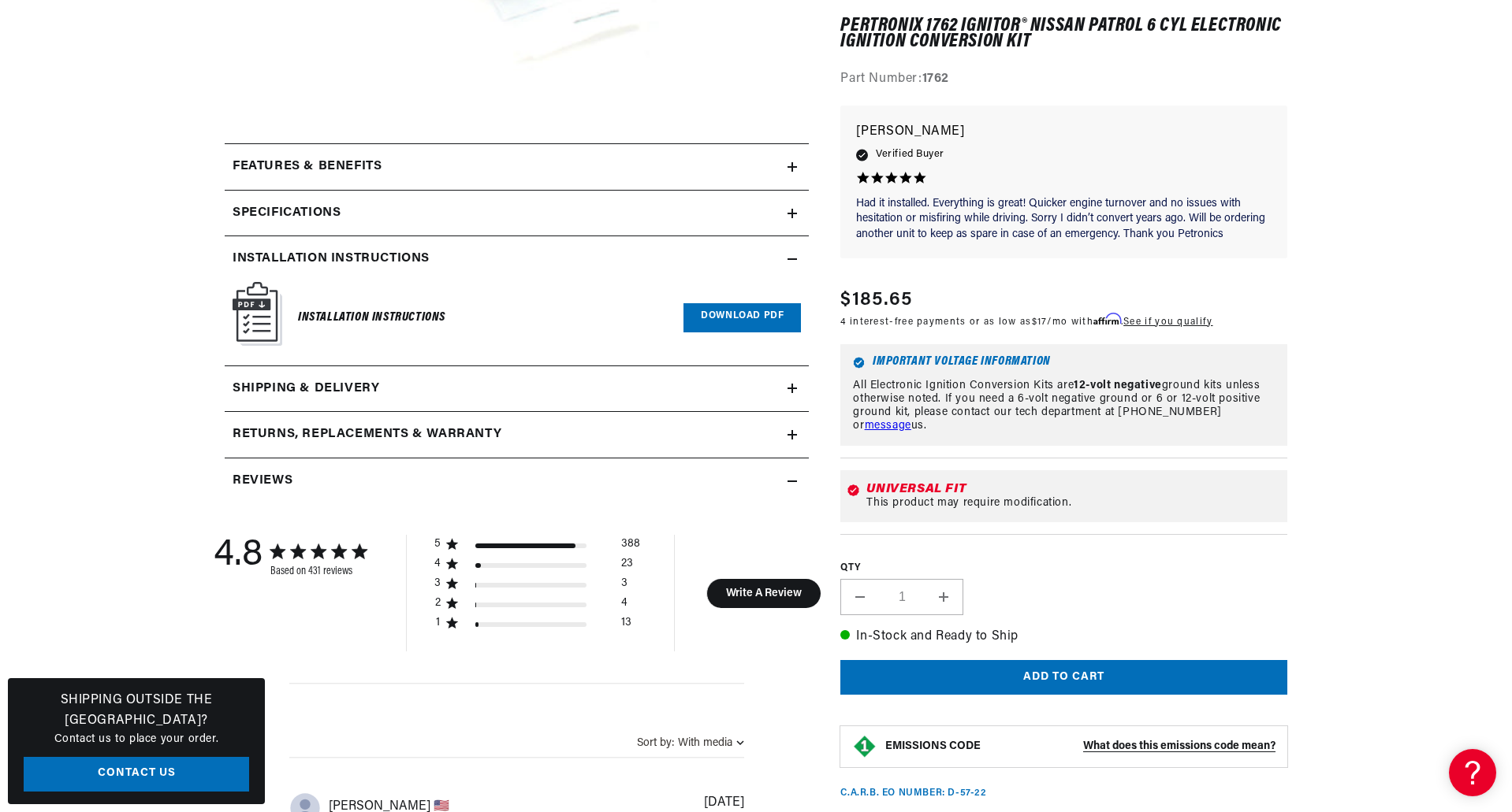
click at [792, 212] on icon at bounding box center [792, 214] width 0 height 9
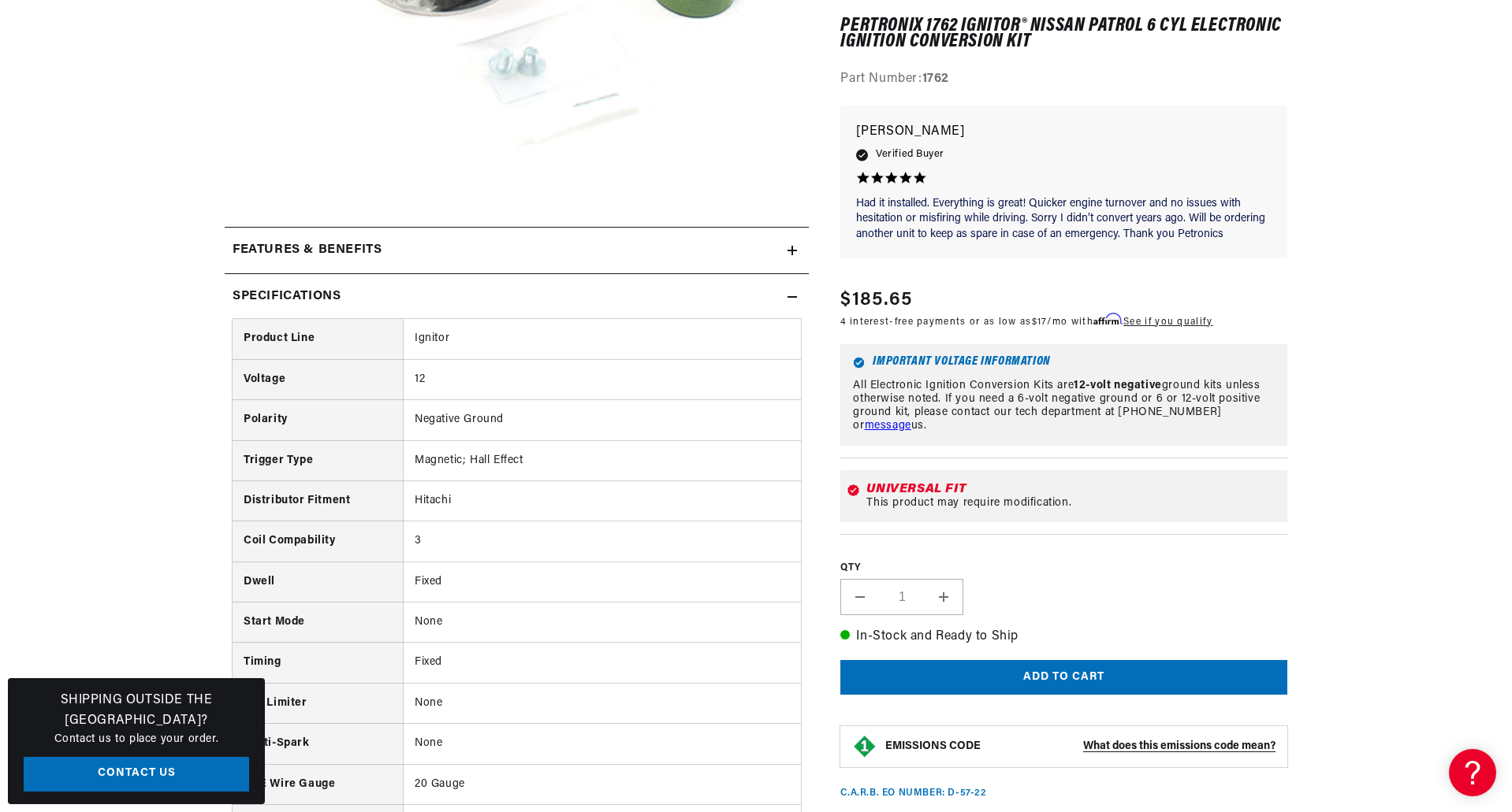
scroll to position [552, 0]
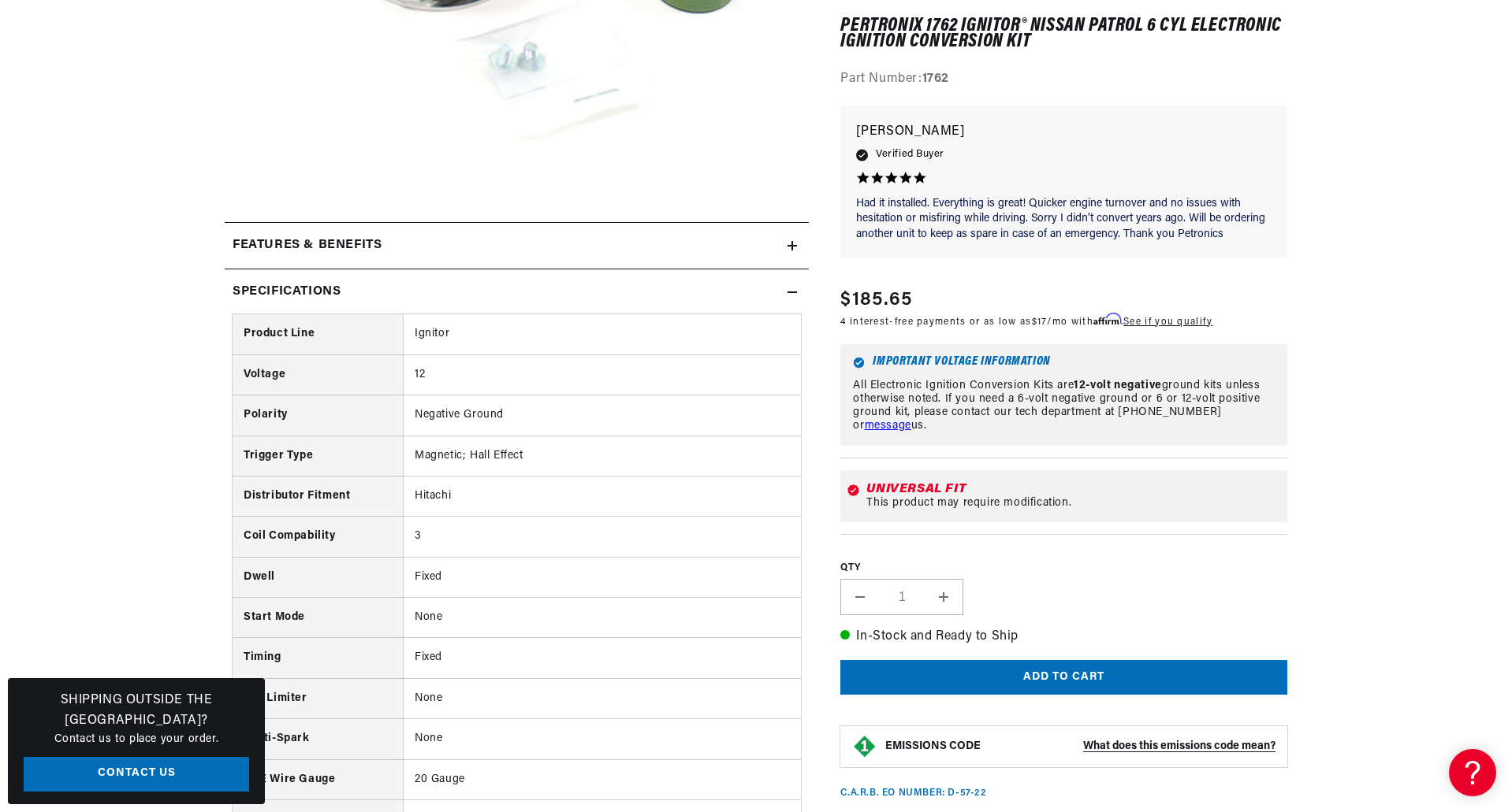
click at [787, 244] on icon at bounding box center [792, 246] width 9 height 9
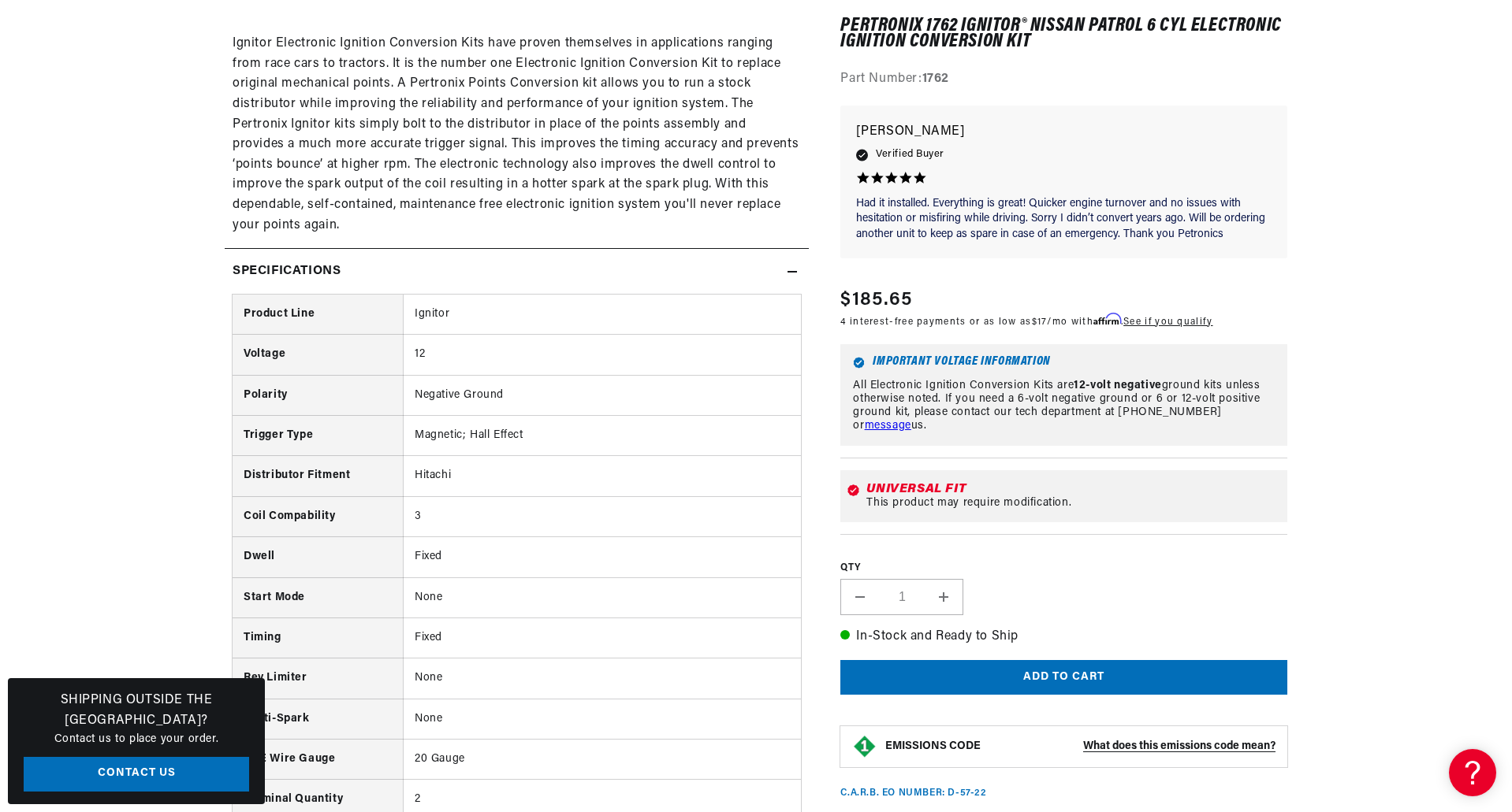
scroll to position [0, 0]
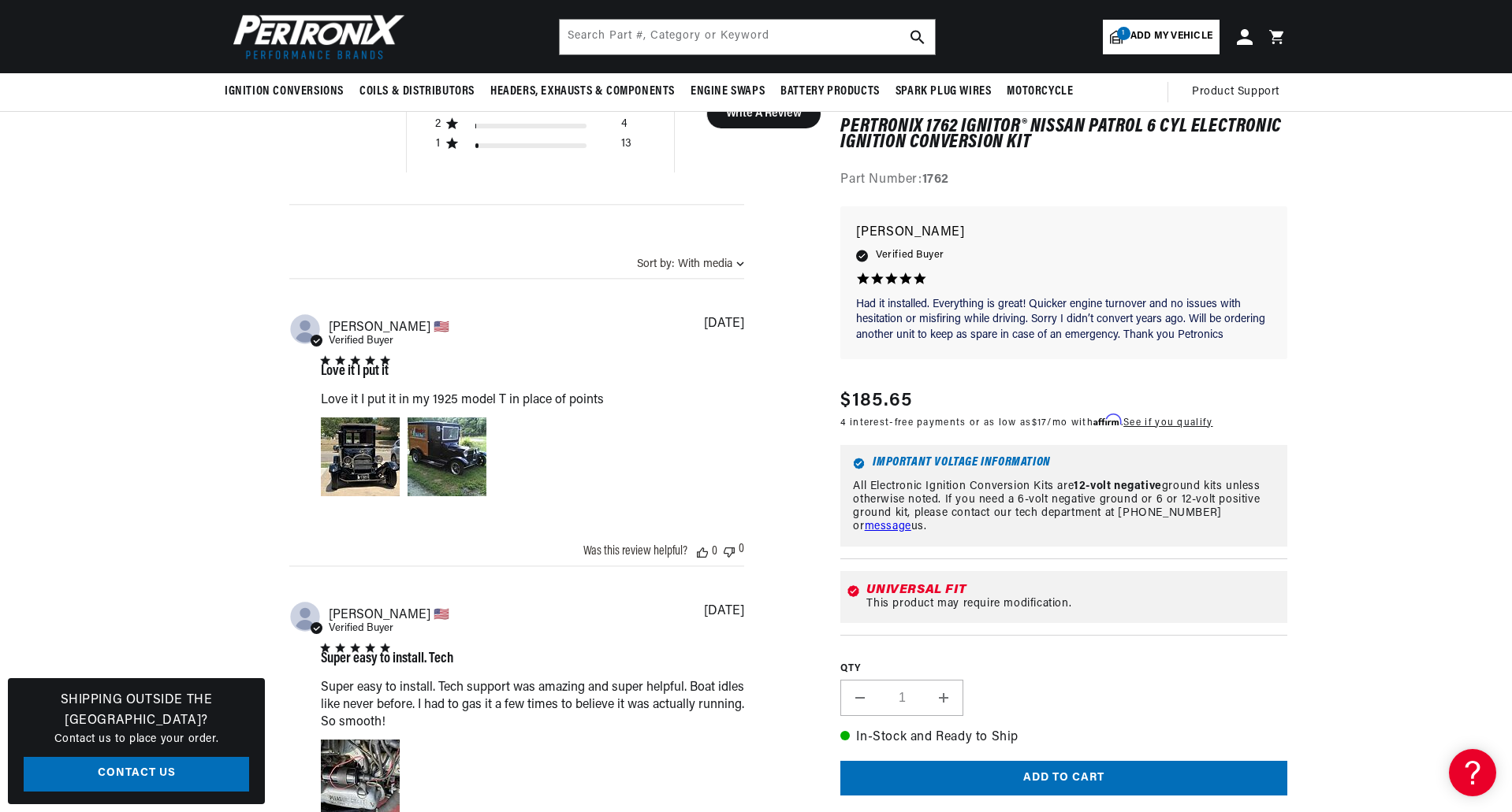
click at [920, 583] on div "Universal Fit" at bounding box center [1073, 590] width 415 height 13
click at [996, 597] on div "This product may require modification." at bounding box center [1073, 603] width 415 height 13
click at [1061, 597] on div "This product may require modification." at bounding box center [1073, 603] width 415 height 13
click at [937, 600] on div "Universal Fit This product may require modification." at bounding box center [1063, 597] width 447 height 52
click at [999, 496] on p "All Electronic Ignition Conversion Kits are 12-volt negative ground kits unless…" at bounding box center [1063, 507] width 422 height 53
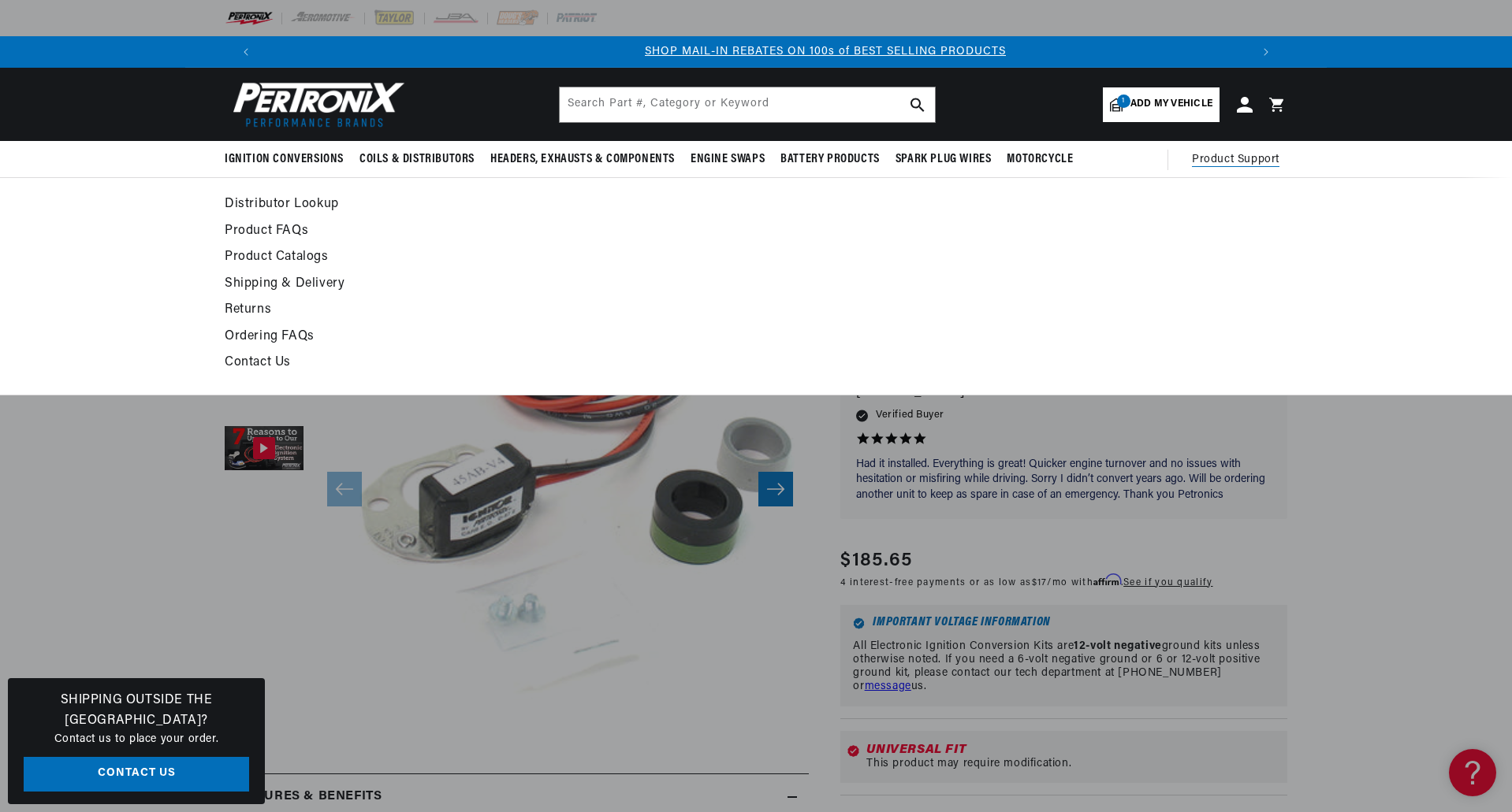
scroll to position [0, 984]
click at [266, 359] on link "Contact Us" at bounding box center [612, 363] width 775 height 22
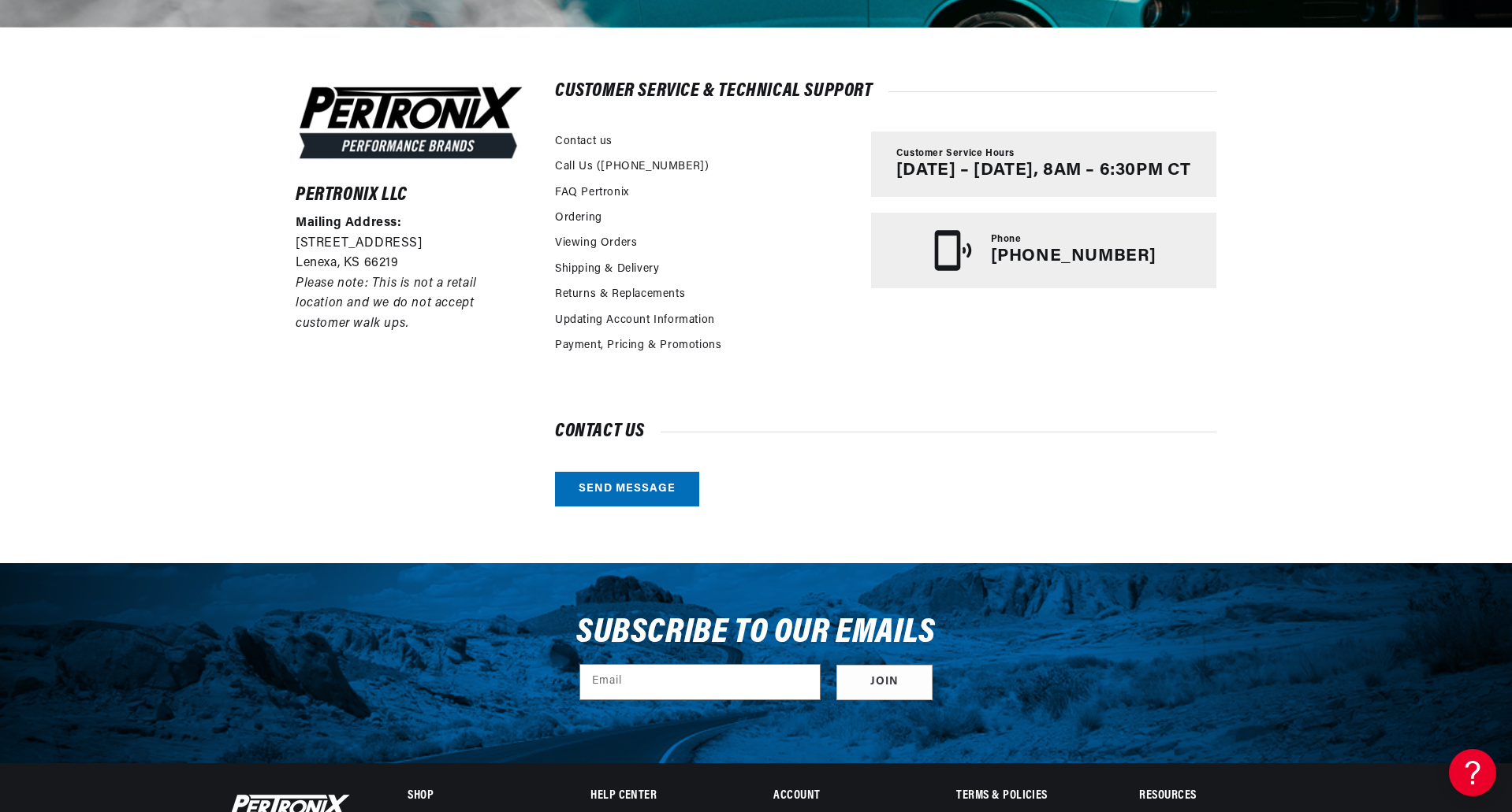
scroll to position [315, 0]
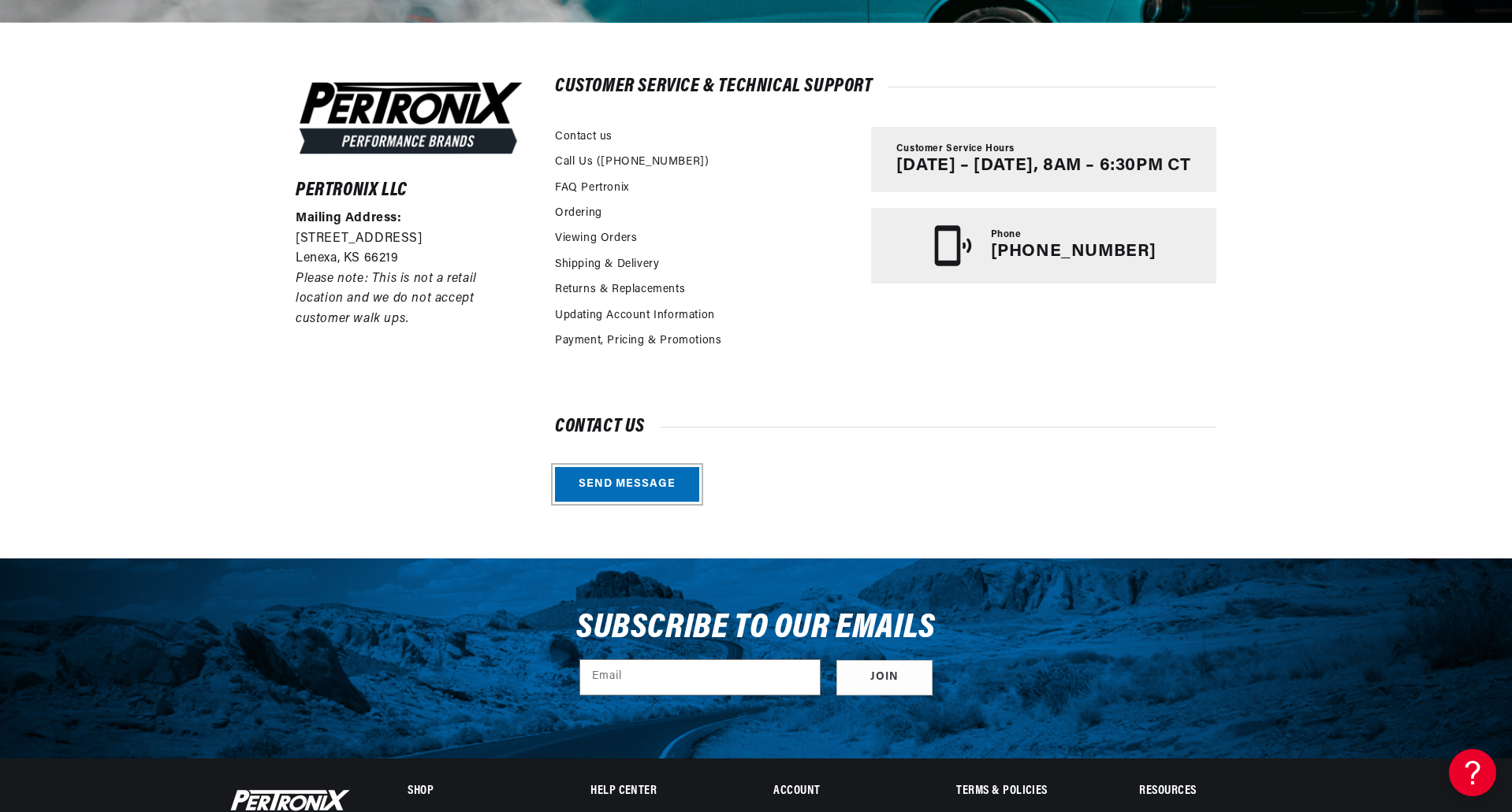
click at [623, 490] on link "Send message" at bounding box center [627, 485] width 144 height 35
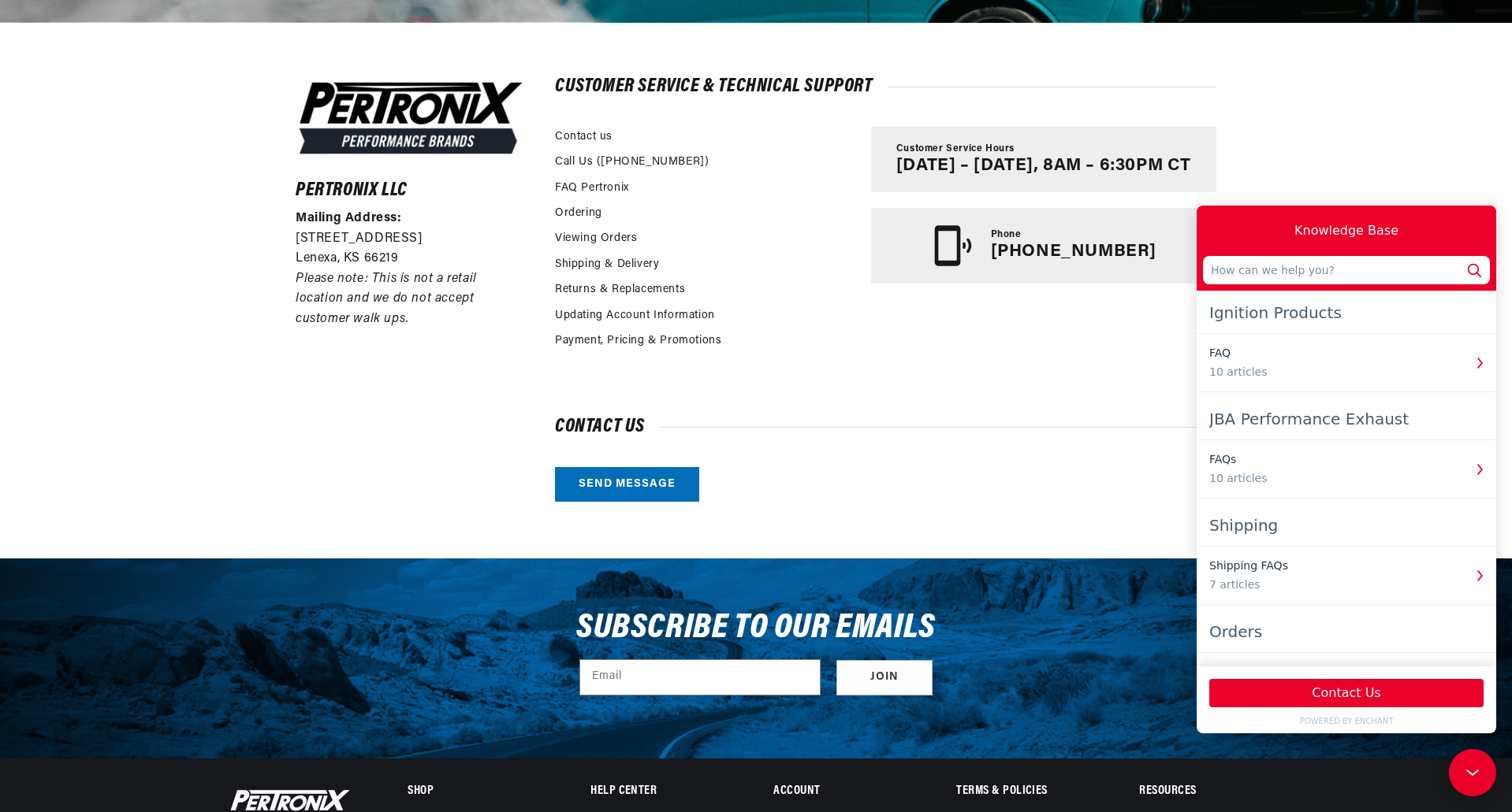
click at [1245, 275] on input "text" at bounding box center [1346, 270] width 287 height 28
click at [1288, 320] on div "Ignition Products" at bounding box center [1346, 313] width 274 height 28
click at [1256, 272] on input "text" at bounding box center [1346, 270] width 287 height 28
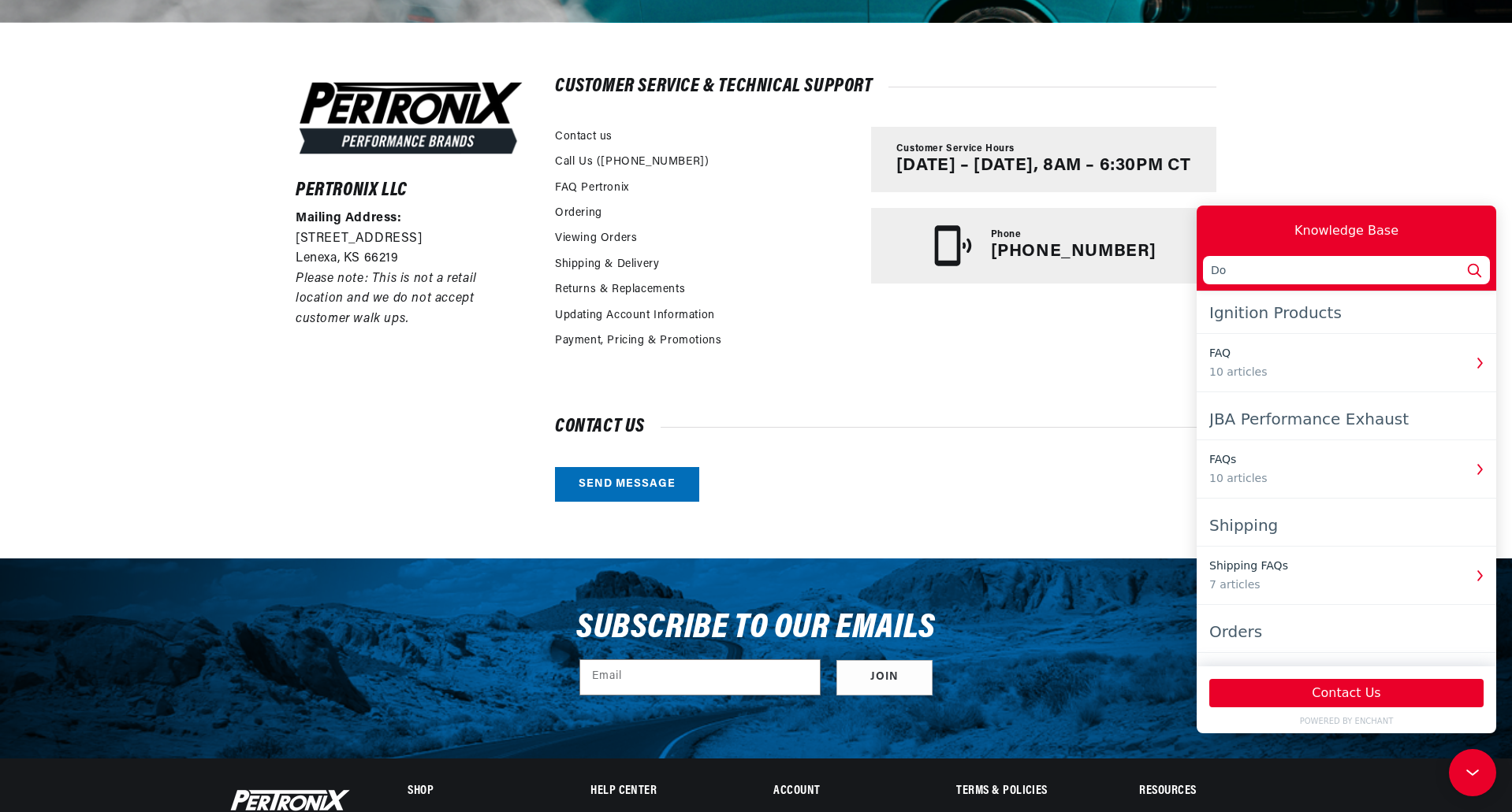
type input "D"
click at [1260, 317] on div "Ignition Products" at bounding box center [1346, 313] width 274 height 28
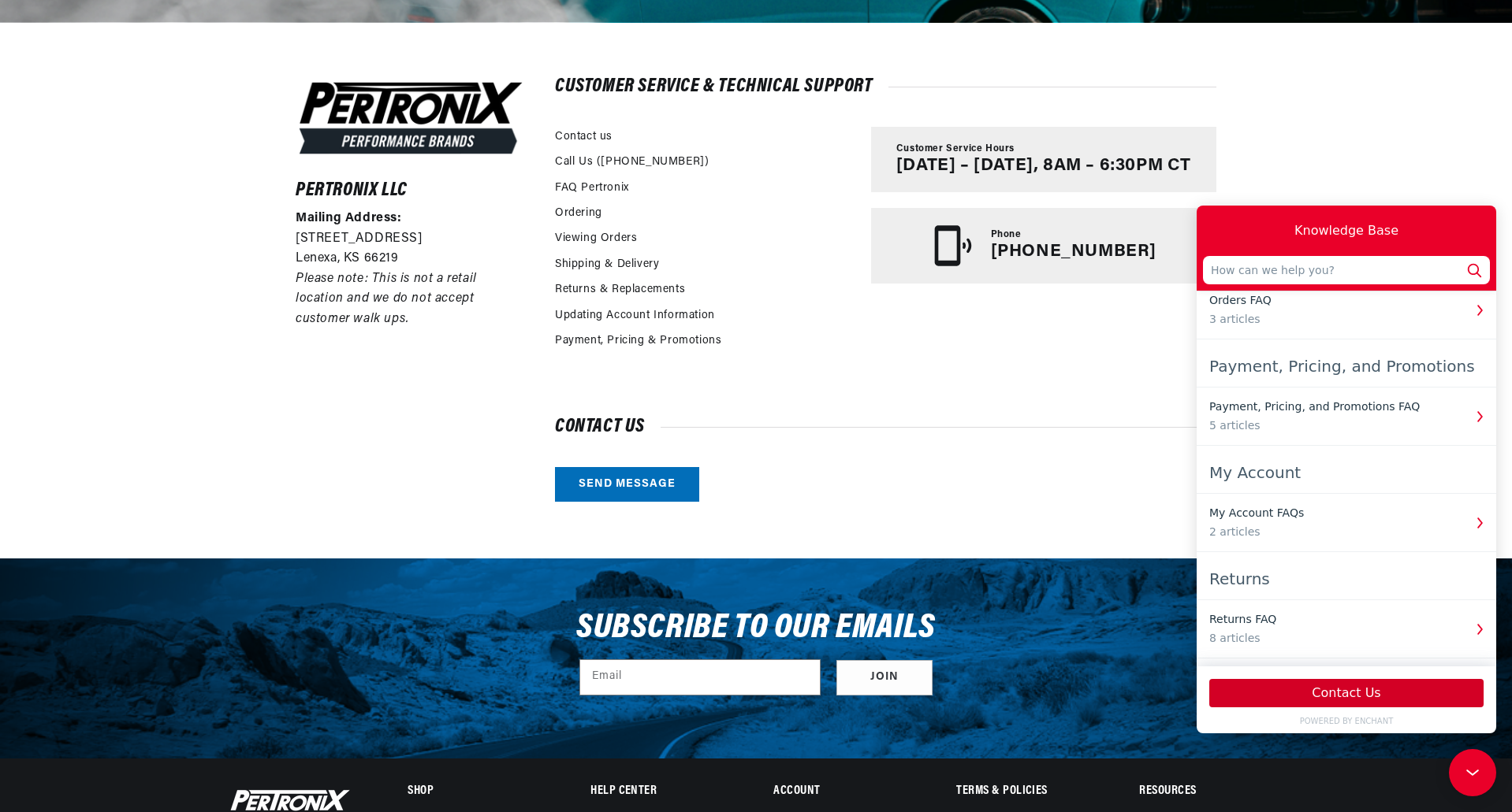
scroll to position [0, 0]
drag, startPoint x: 1375, startPoint y: 688, endPoint x: 1341, endPoint y: 520, distance: 171.4
click at [1354, 538] on div "Knowledge Base Ignition Products FAQ 10 articles JBA Performance Exhaust FAQs 1…" at bounding box center [1346, 470] width 300 height 528
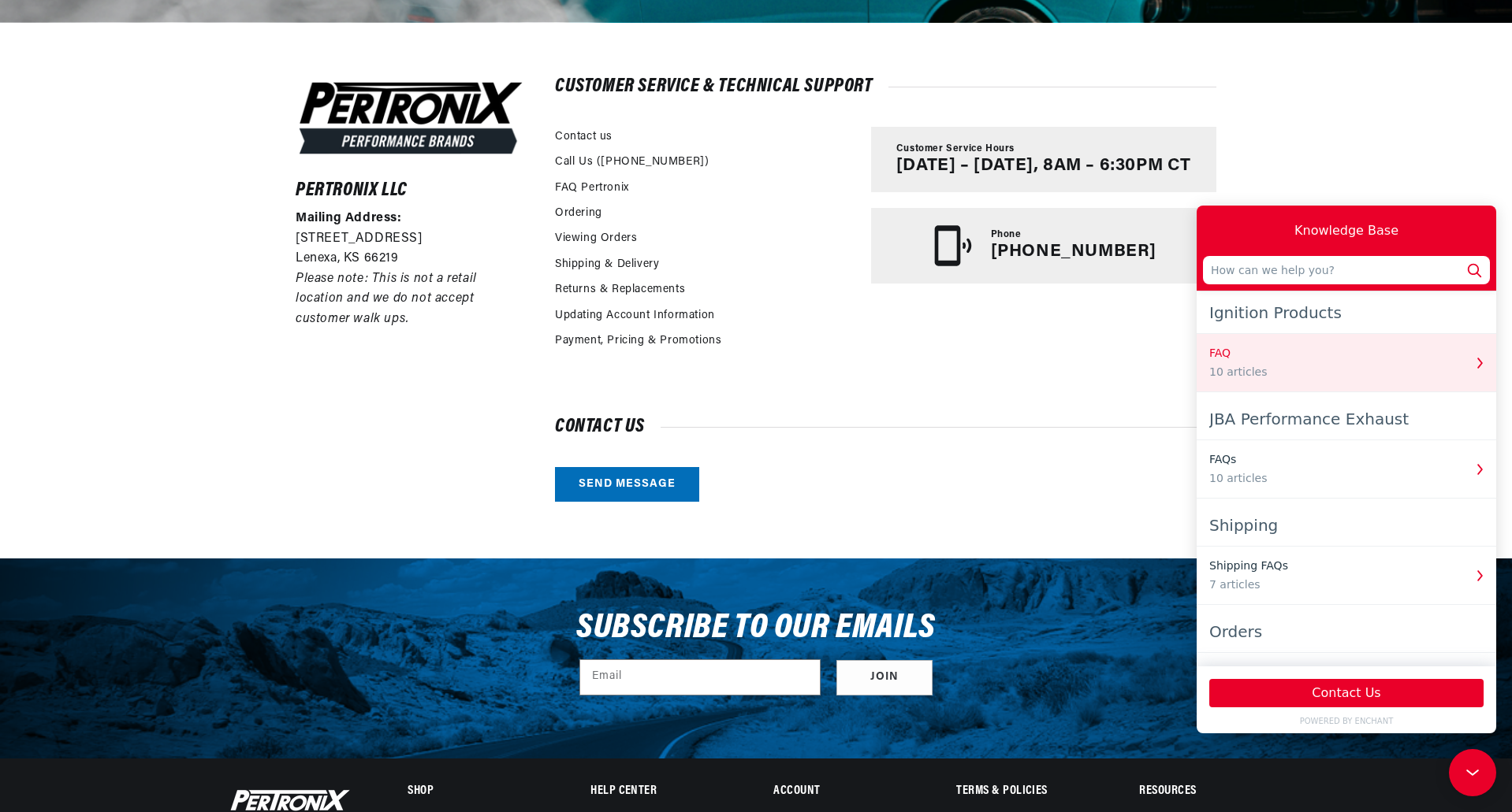
click at [1308, 368] on div "10 articles" at bounding box center [1336, 372] width 254 height 17
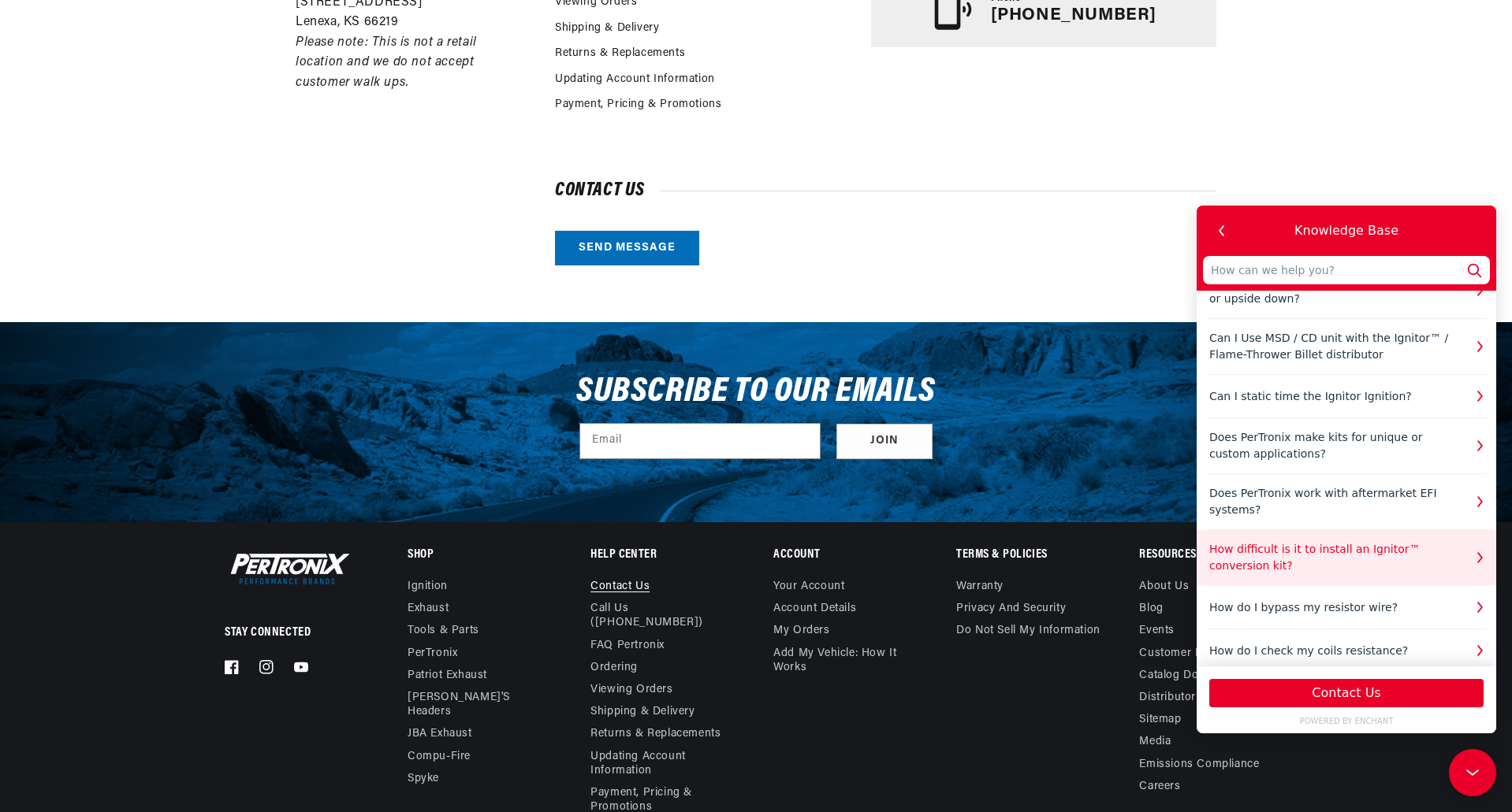
scroll to position [0, 1969]
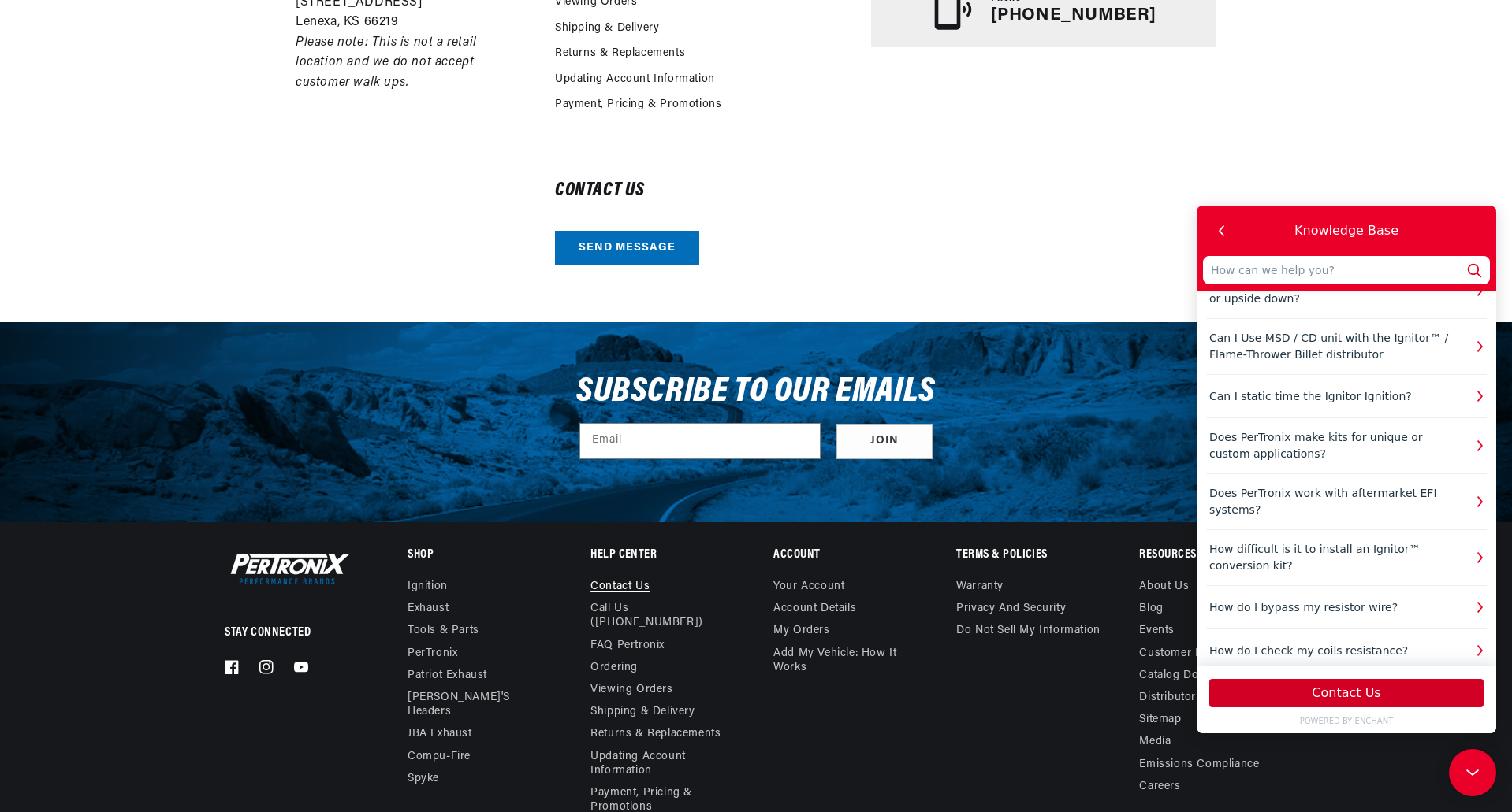
click at [1349, 691] on button "Contact Us" at bounding box center [1346, 693] width 274 height 28
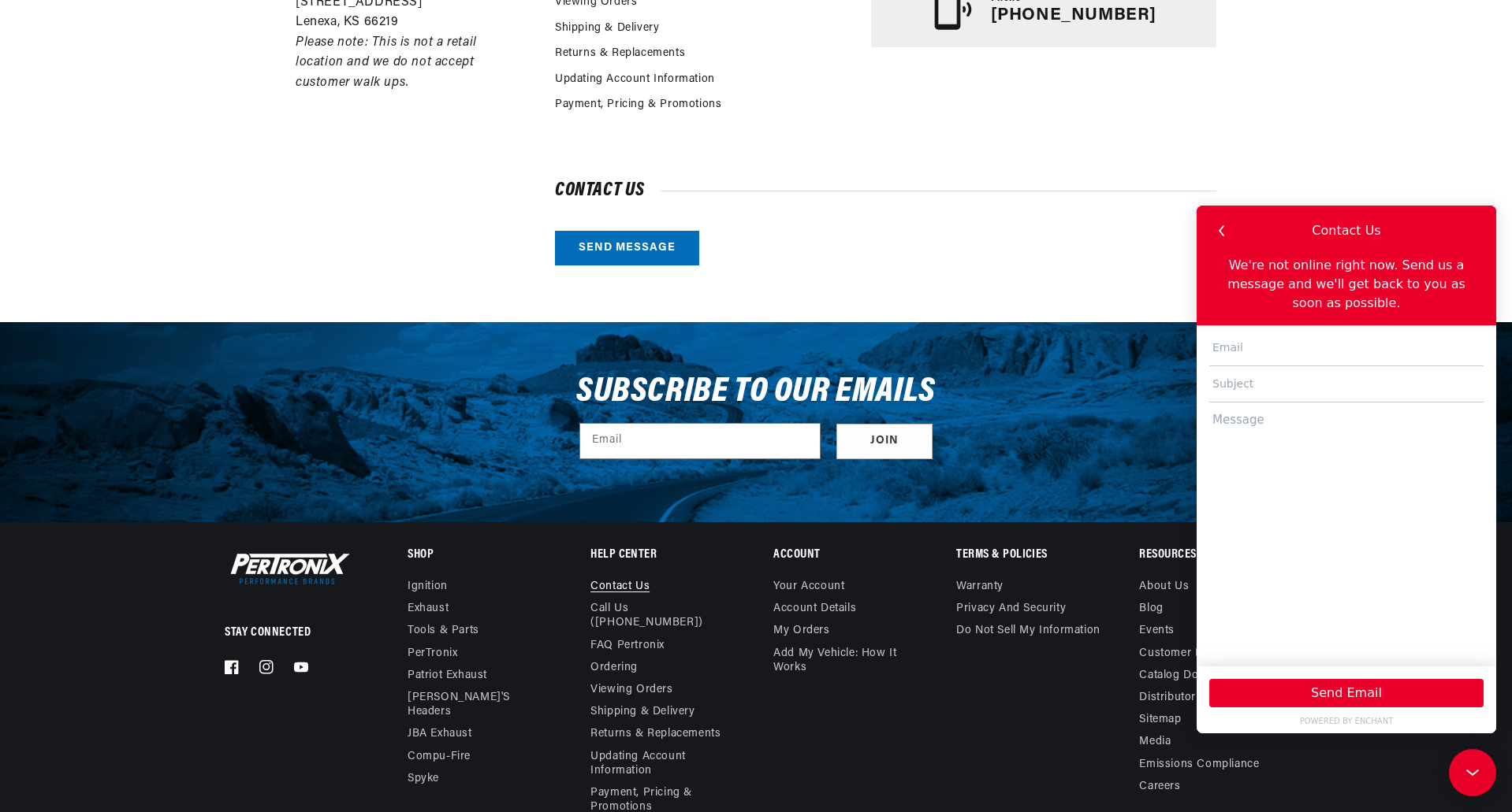
click at [1226, 337] on input "text" at bounding box center [1346, 348] width 274 height 36
type input "[EMAIL_ADDRESS][DOMAIN_NAME]"
click at [1247, 367] on input "text" at bounding box center [1346, 385] width 274 height 36
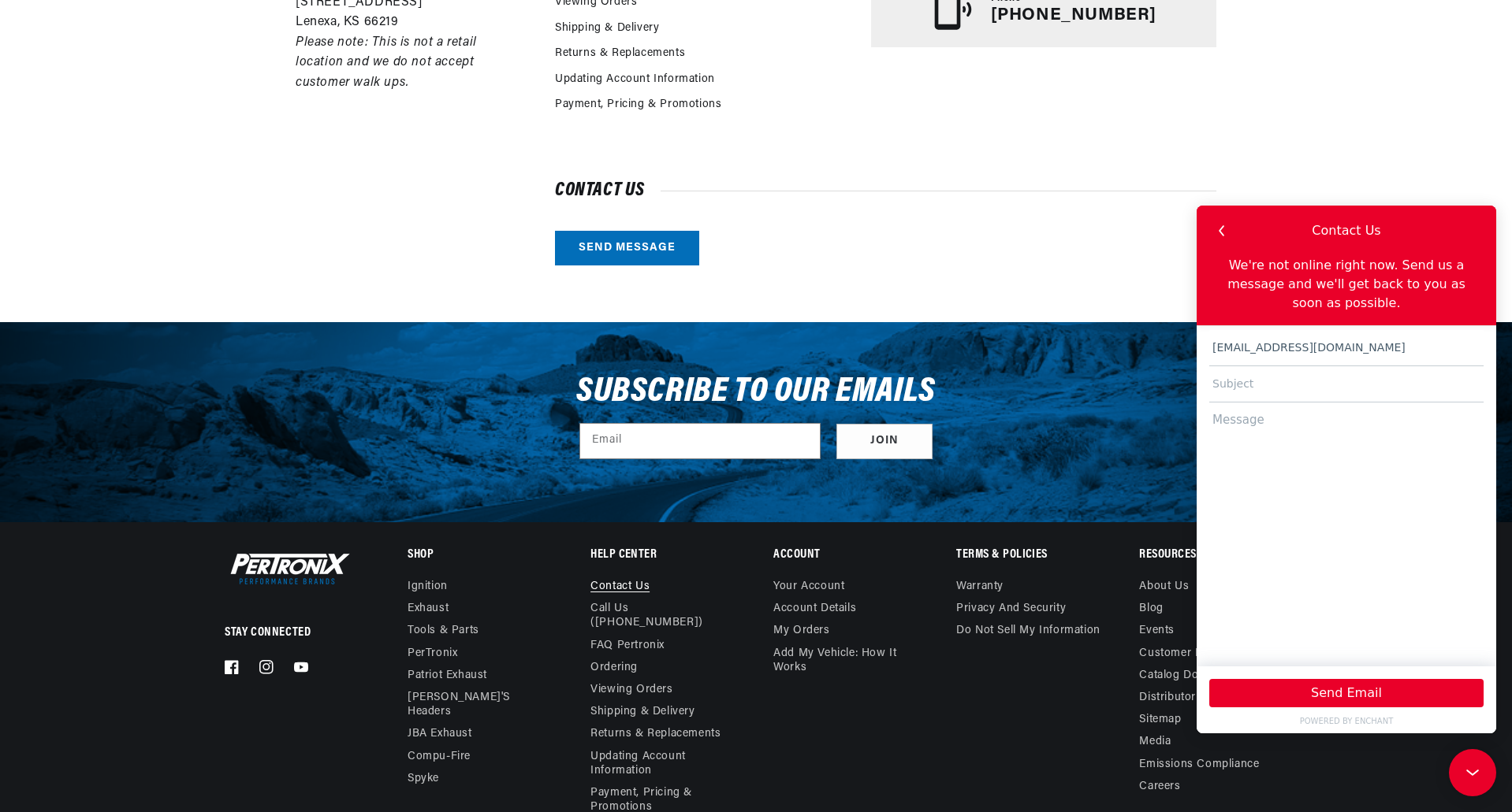
type input "I"
type input "Stock Ignition rotor and cap replacement"
click at [1277, 403] on textarea at bounding box center [1346, 527] width 274 height 249
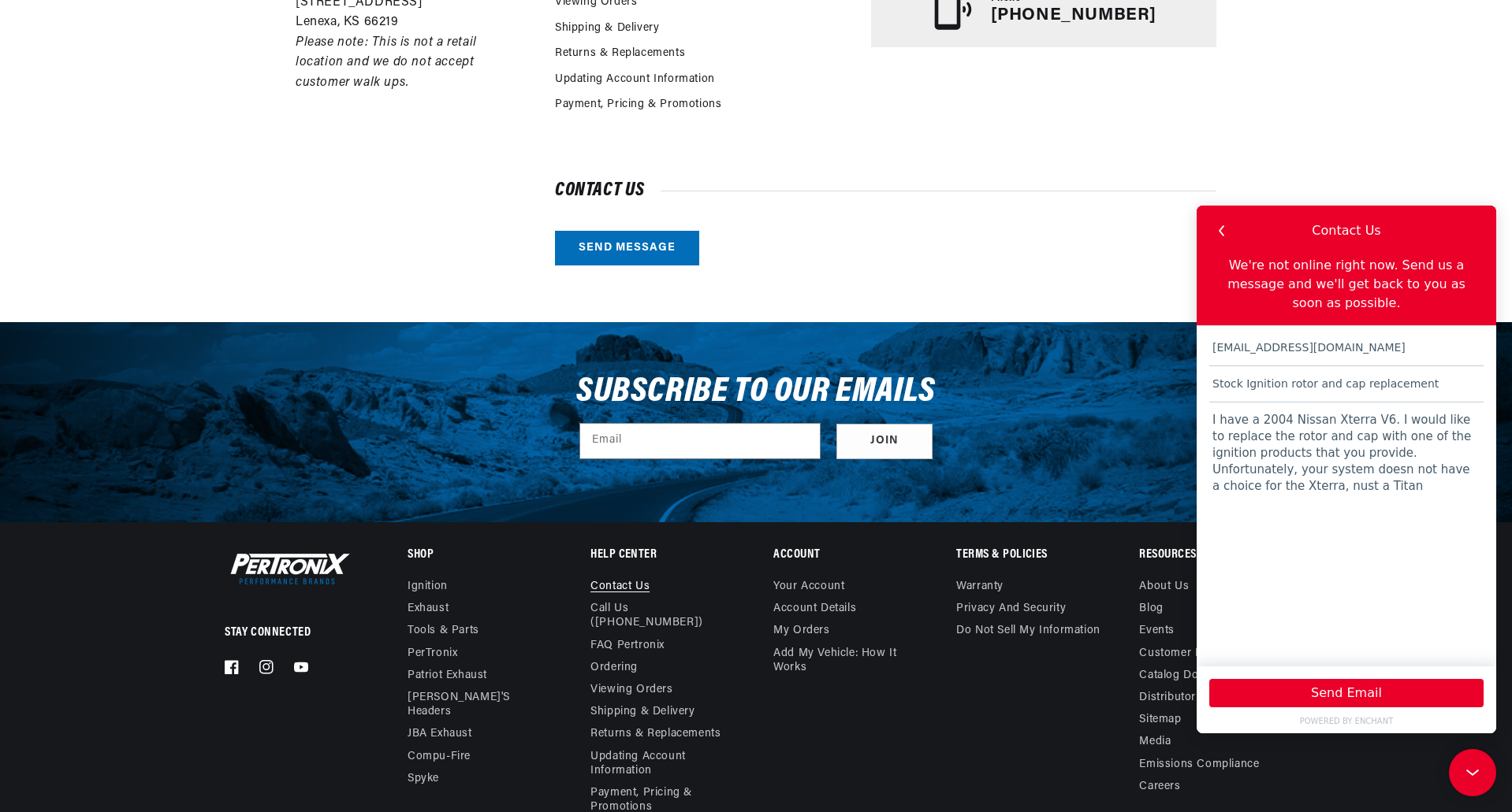
click at [1282, 475] on textarea "I have a 2004 Nissan Xterra V6. I would like to replace the rotor and cap with …" at bounding box center [1346, 527] width 274 height 249
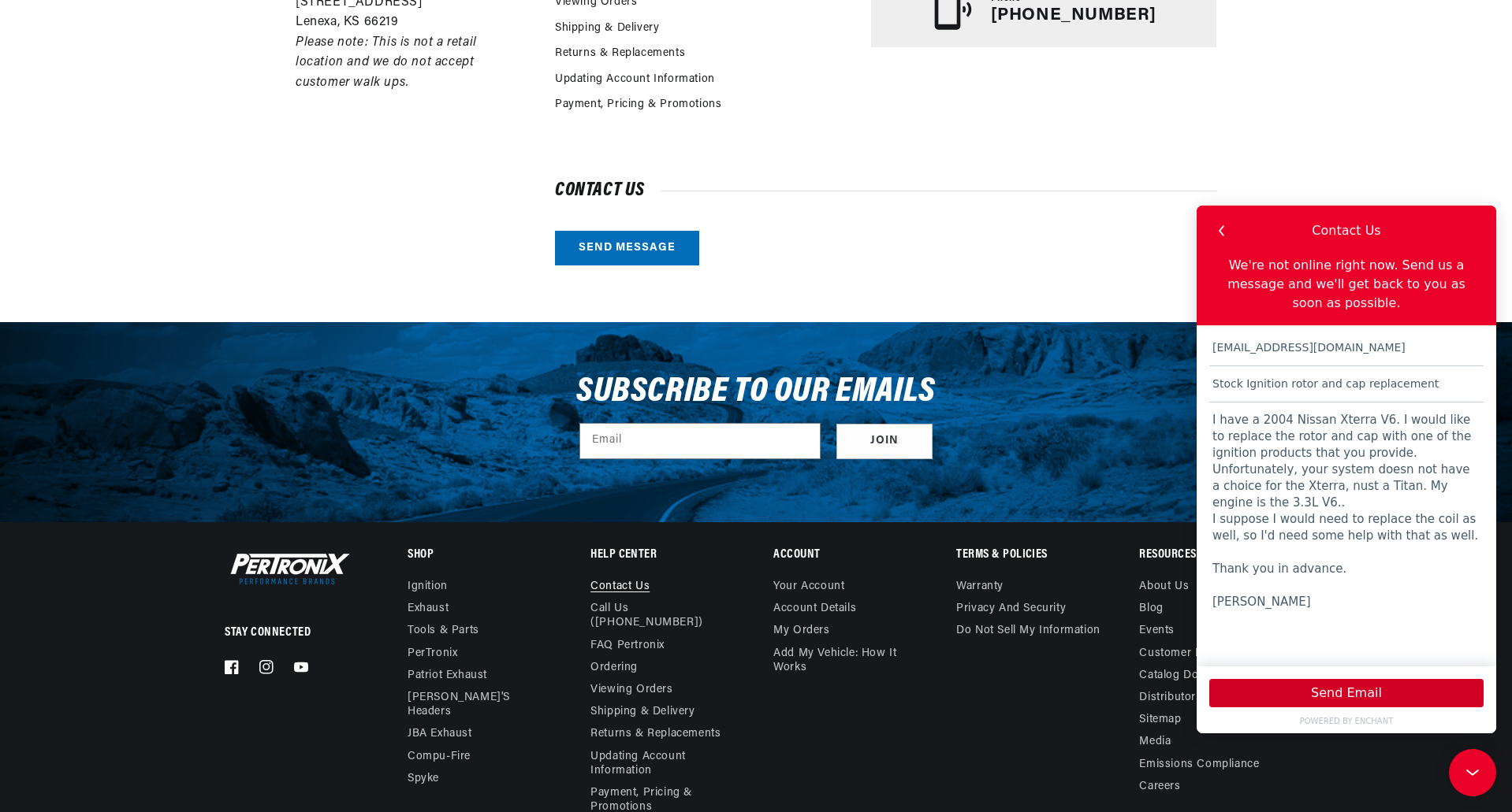
type textarea "I have a 2004 Nissan Xterra V6. I would like to replace the rotor and cap with …"
click at [1365, 687] on button "Send Email" at bounding box center [1346, 693] width 274 height 28
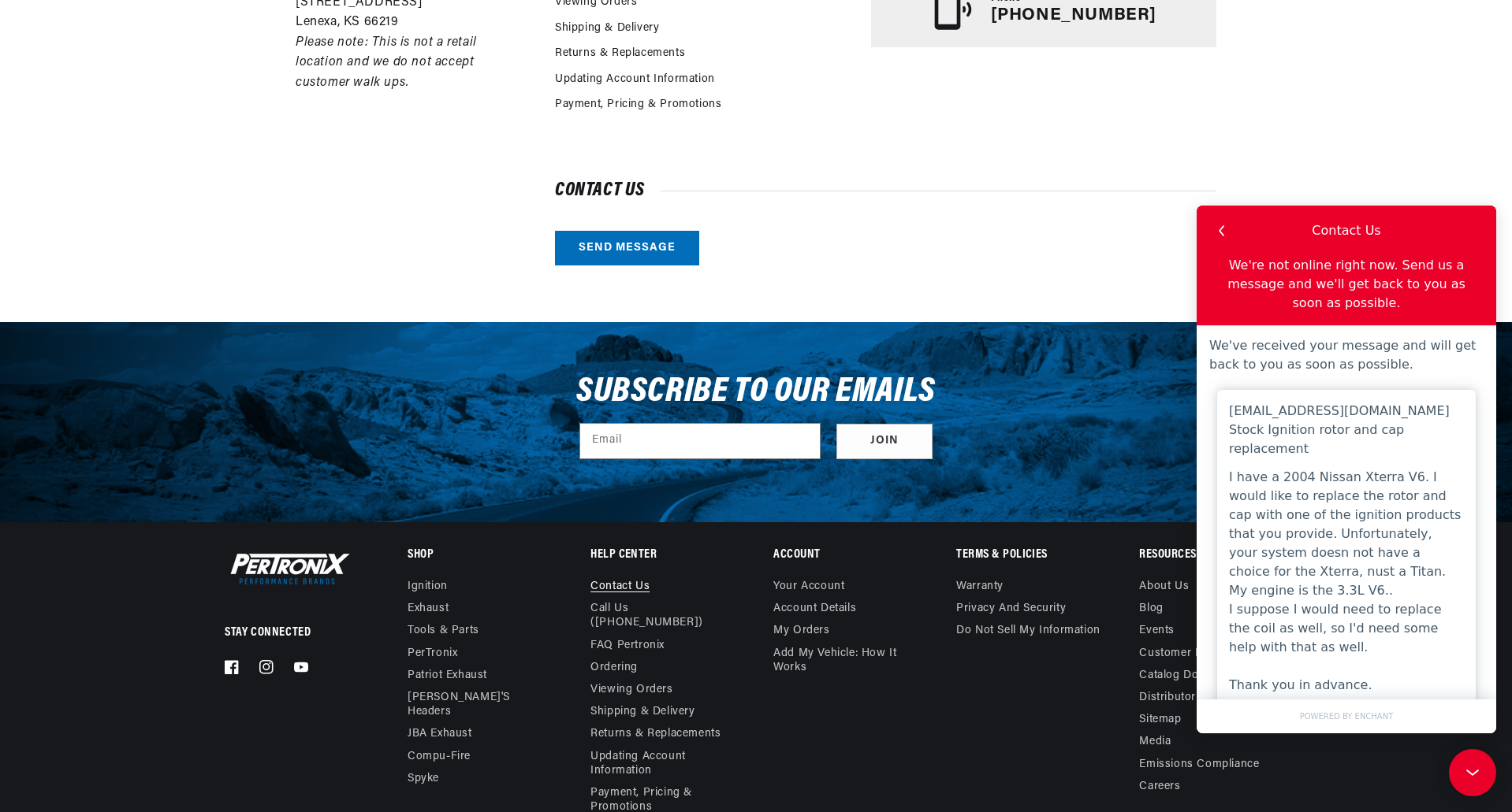
click at [879, 181] on div "Customer Service & Technical Support Contact us Call Us ([PHONE_NUMBER]) FAQ Pe…" at bounding box center [886, 54] width 661 height 423
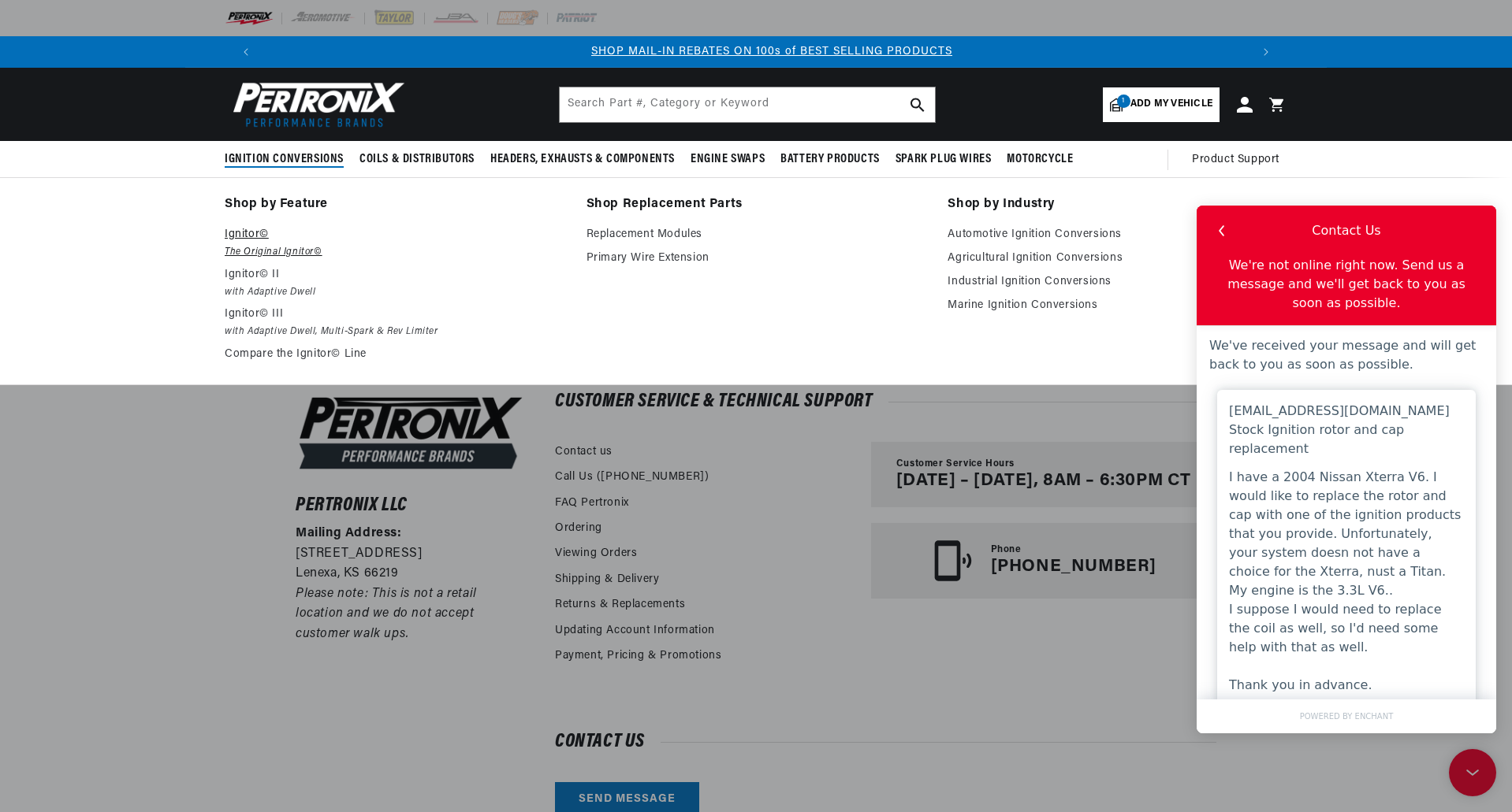
scroll to position [0, 984]
click at [269, 325] on em "with Adaptive Dwell, Multi-Spark & Rev Limiter" at bounding box center [394, 332] width 340 height 17
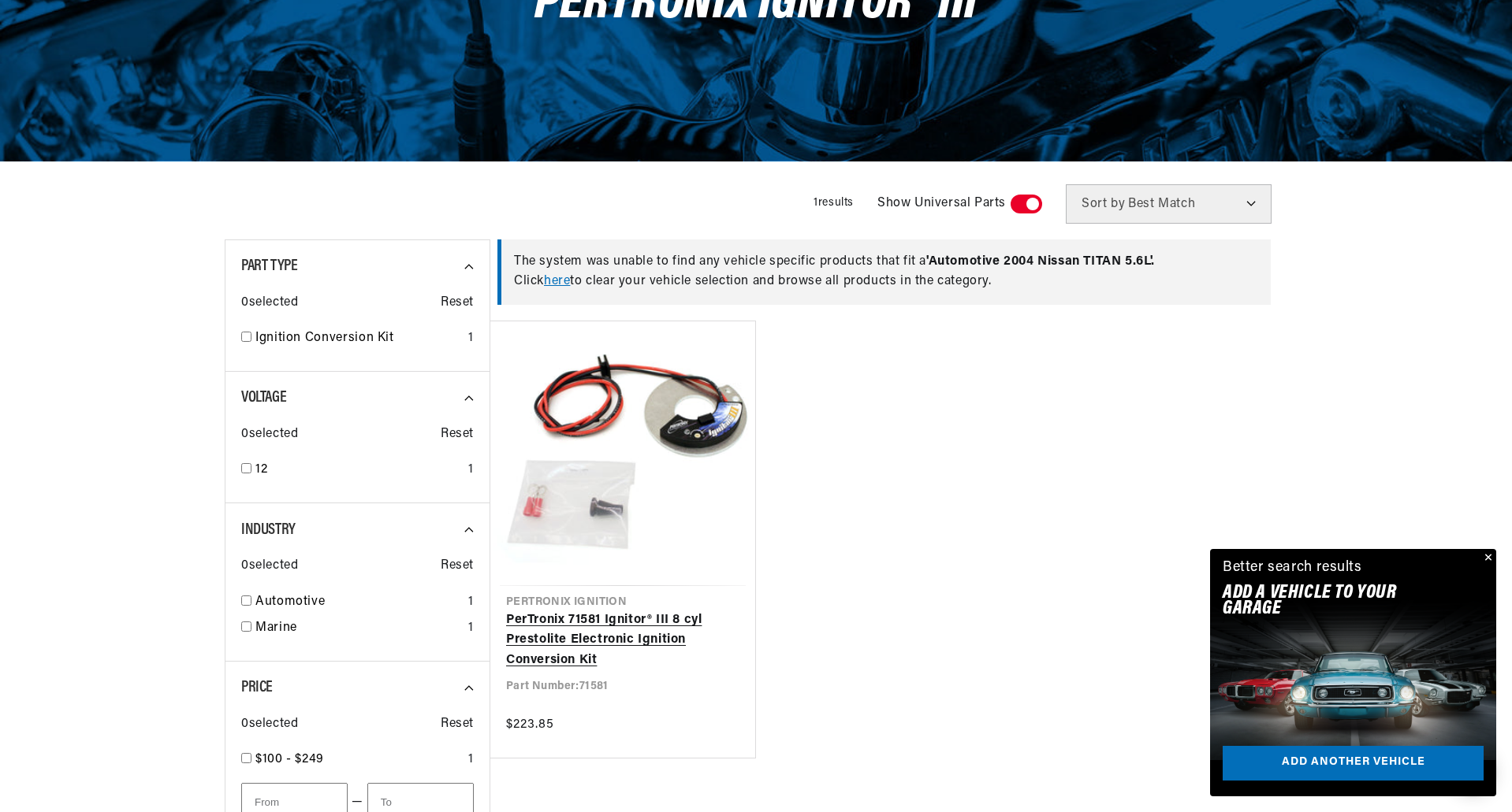
click at [587, 616] on link "PerTronix 71581 Ignitor® III 8 cyl Prestolite Electronic Ignition Conversion Kit" at bounding box center [623, 640] width 233 height 61
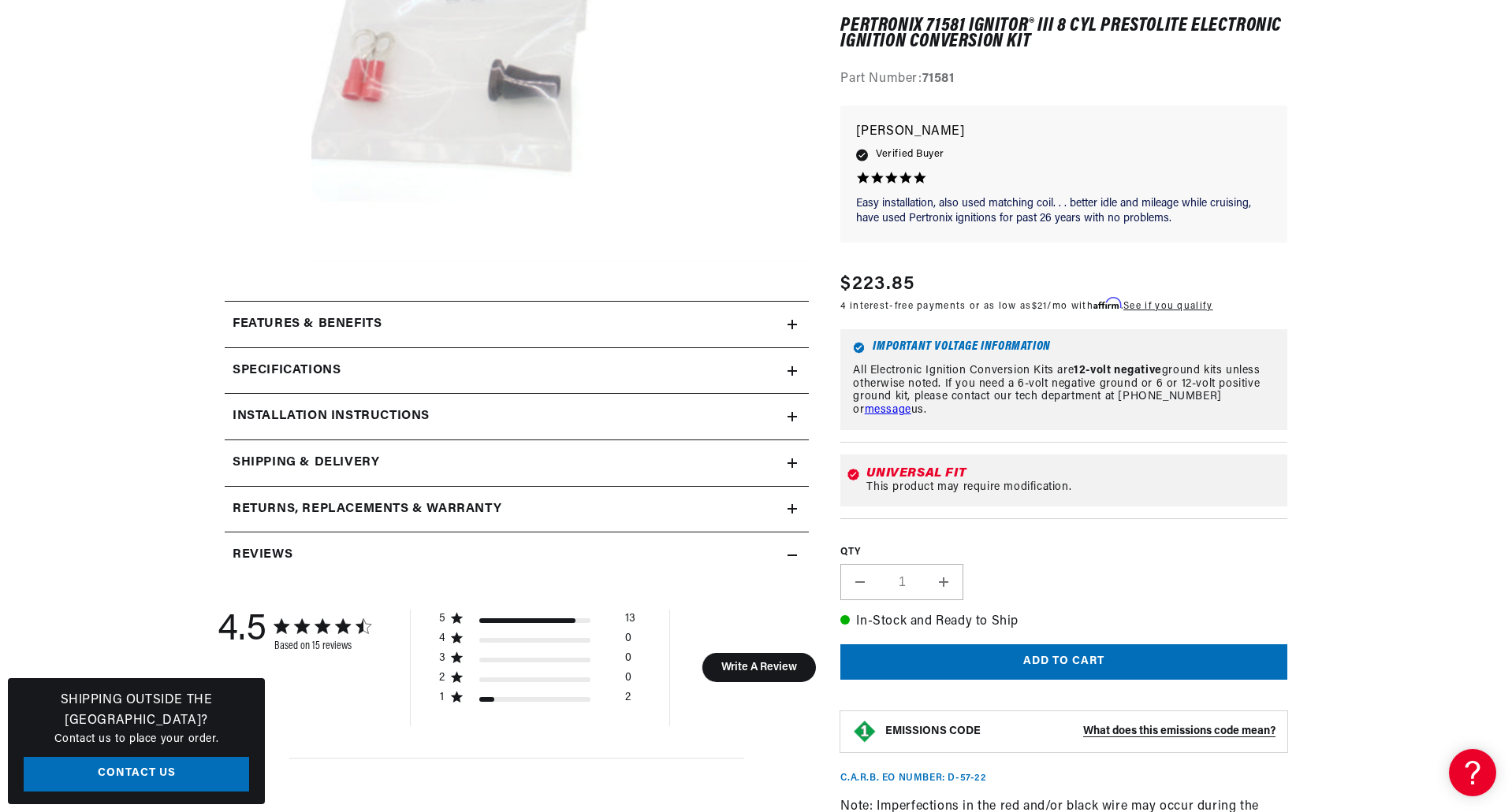
scroll to position [0, 984]
click at [793, 325] on icon at bounding box center [792, 325] width 9 height 0
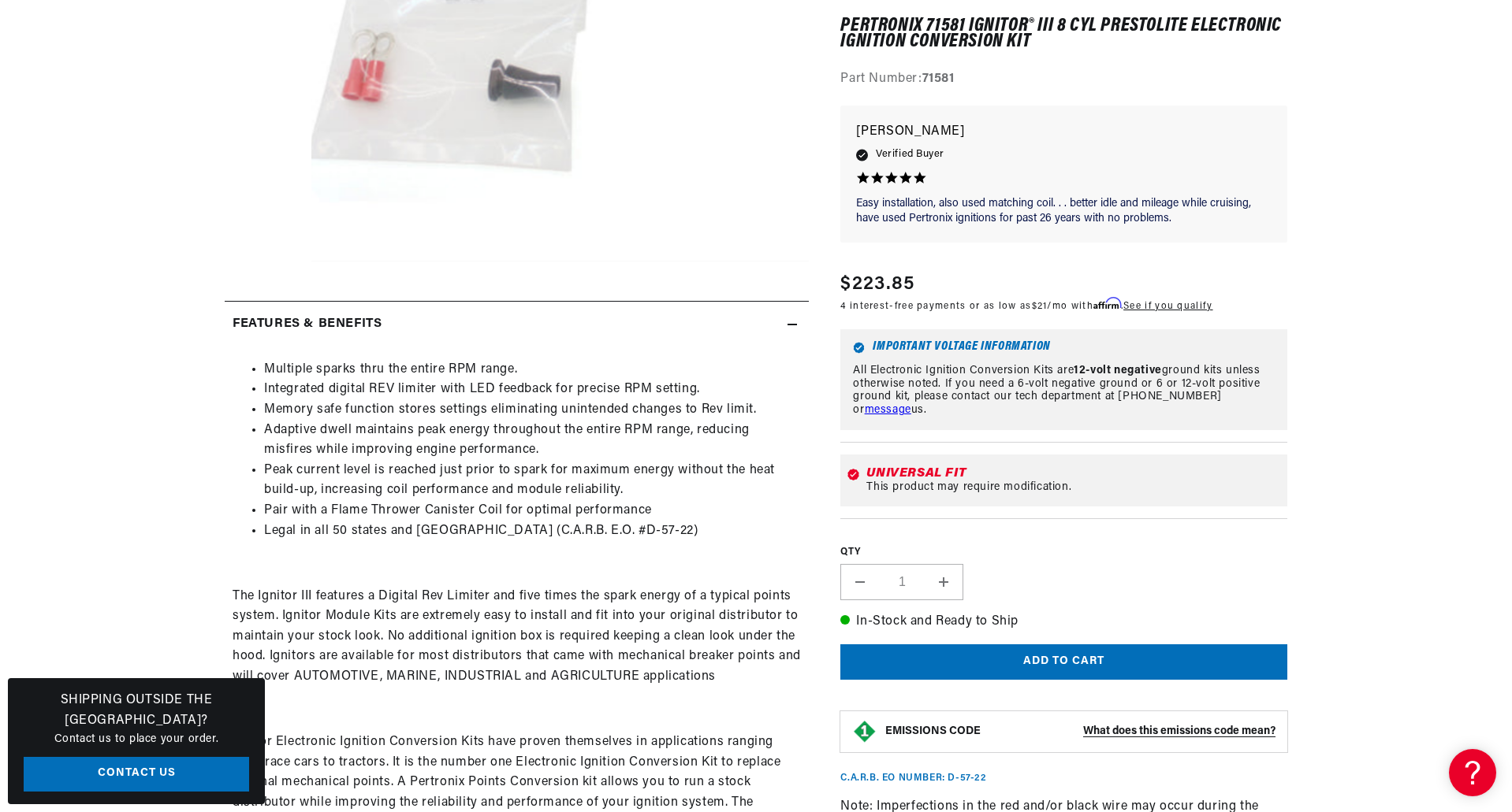
click at [793, 325] on icon at bounding box center [792, 325] width 9 height 0
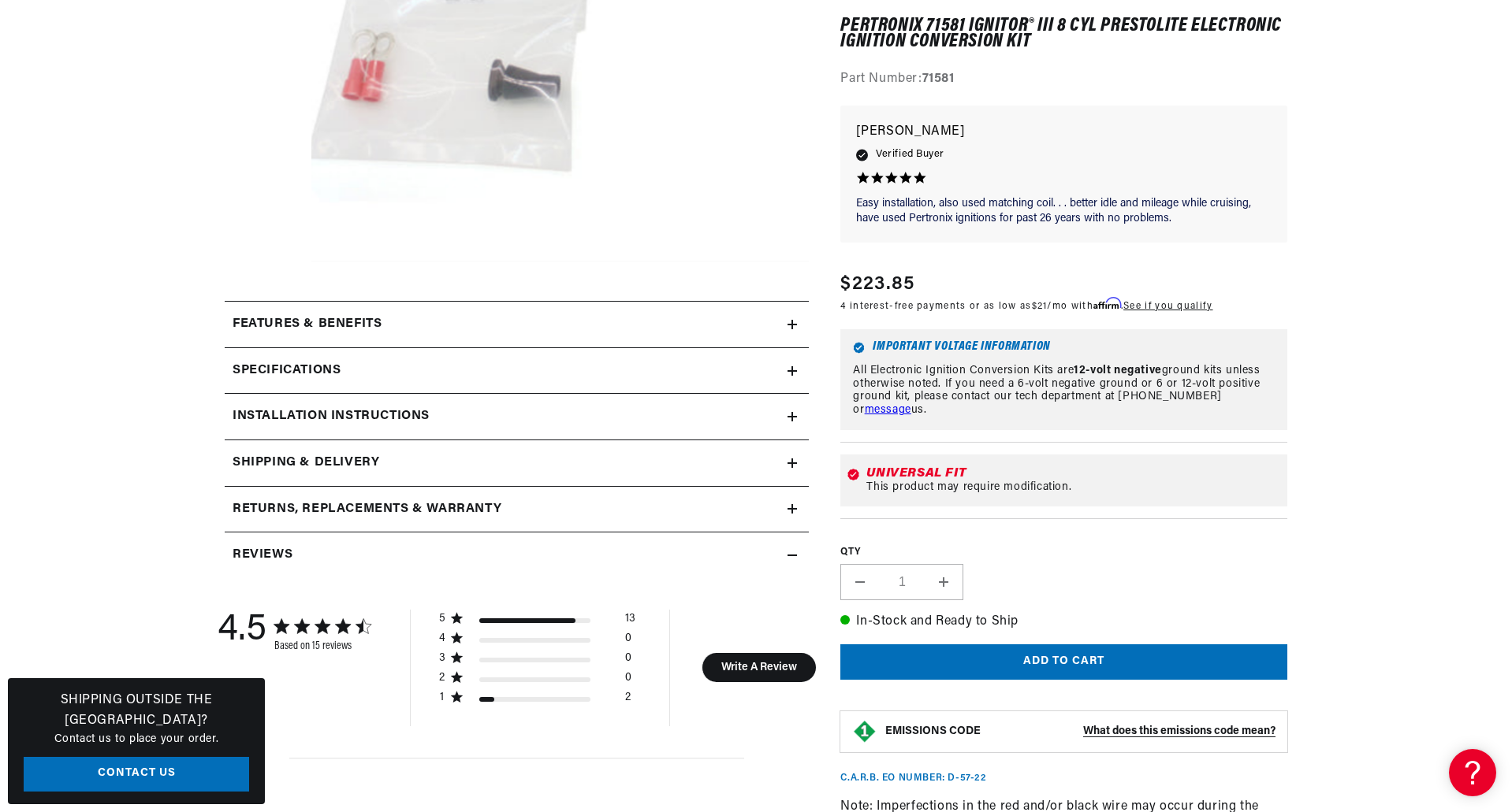
click at [793, 325] on icon at bounding box center [792, 325] width 9 height 0
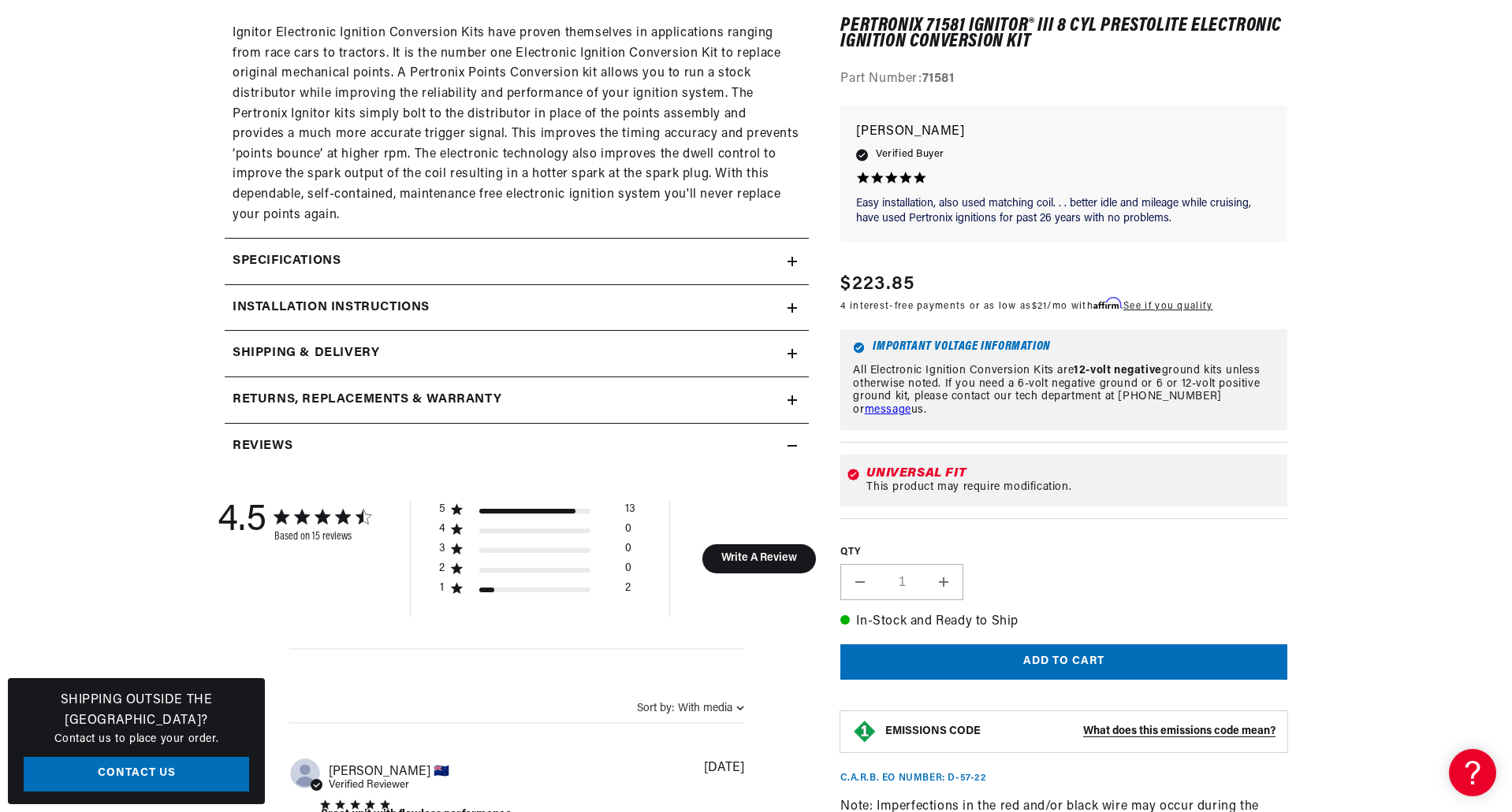
scroll to position [0, 1969]
click at [794, 260] on icon at bounding box center [792, 262] width 9 height 9
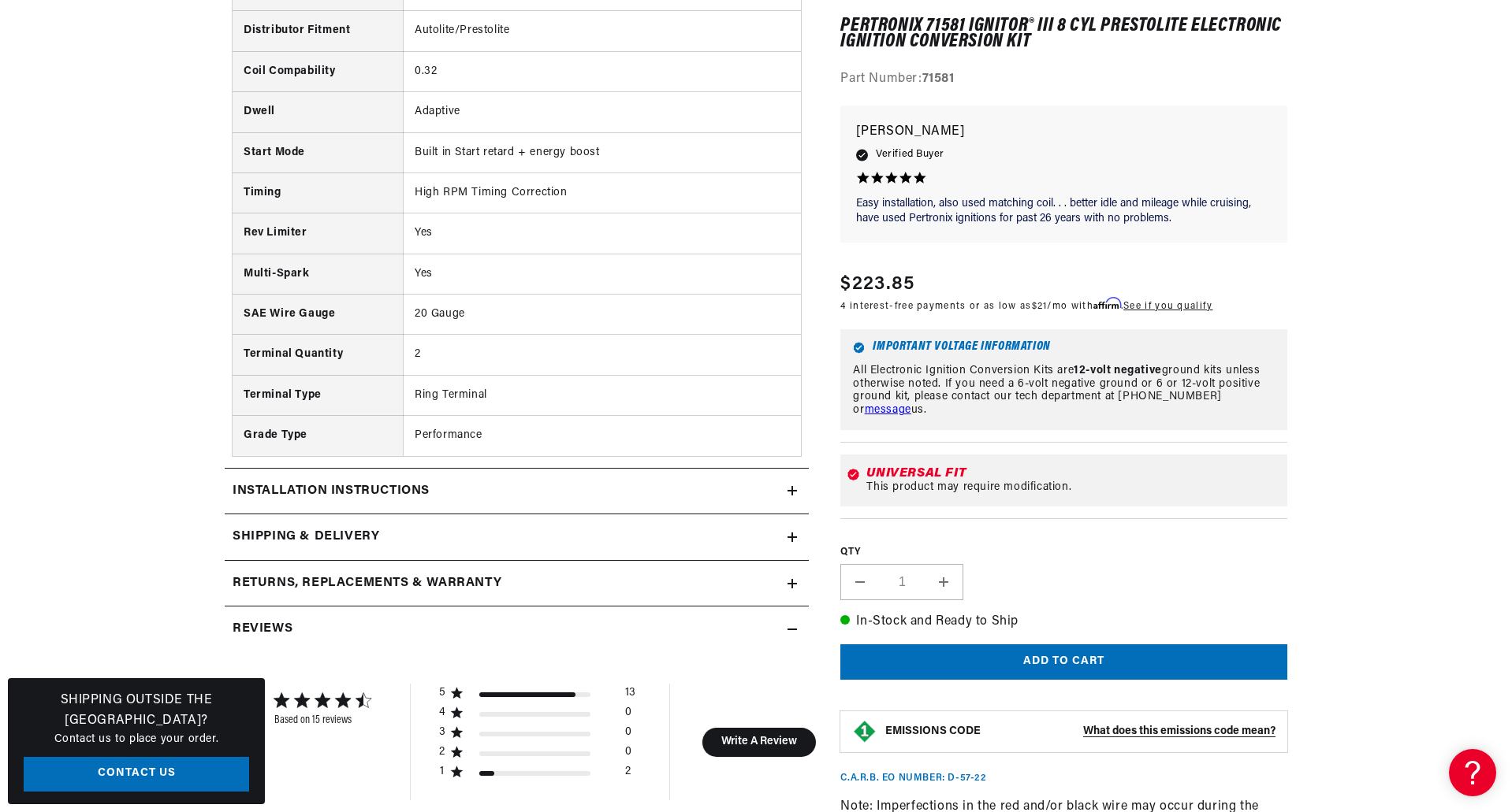
scroll to position [1655, 0]
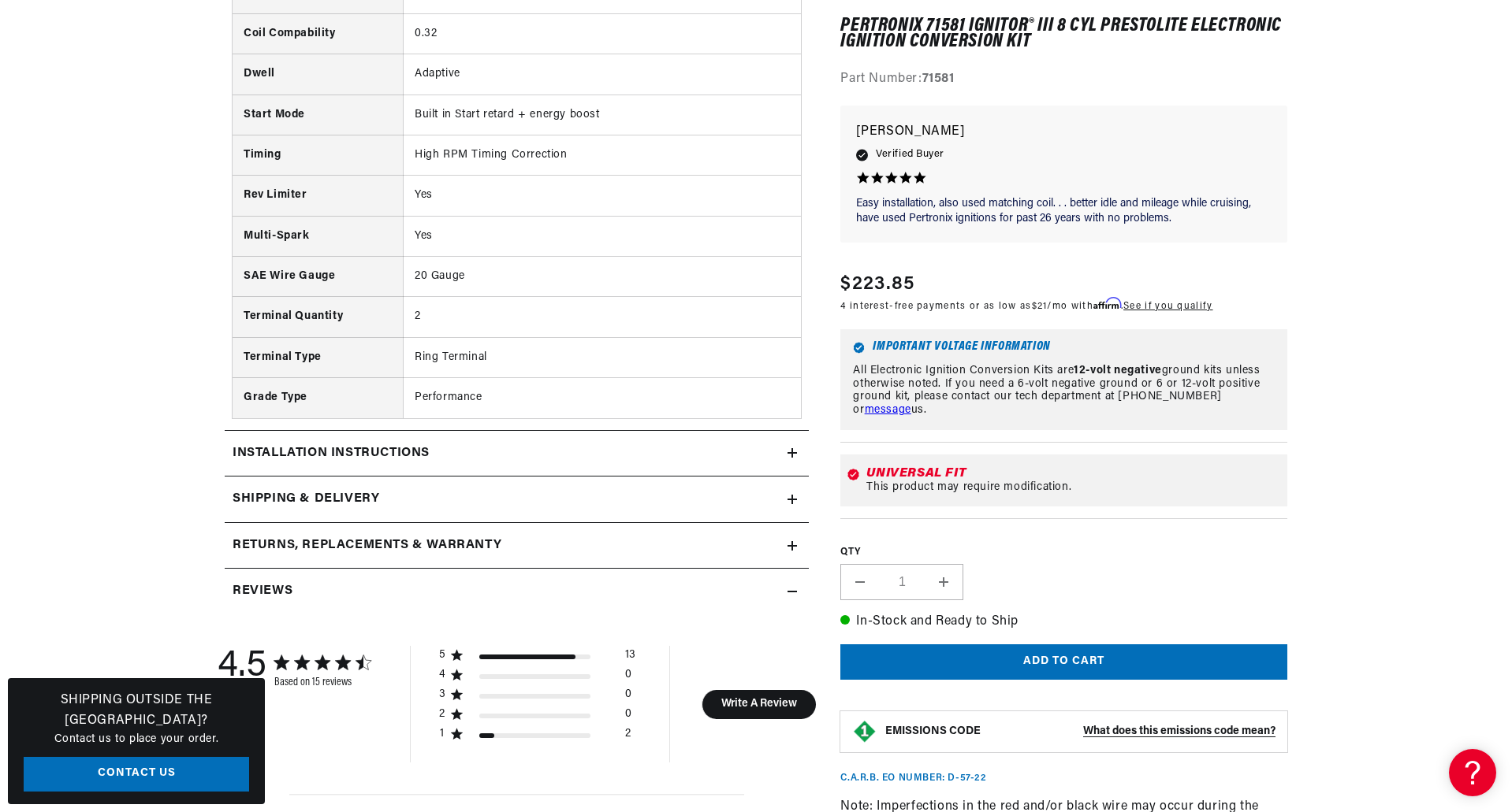
click at [790, 450] on icon at bounding box center [792, 453] width 9 height 9
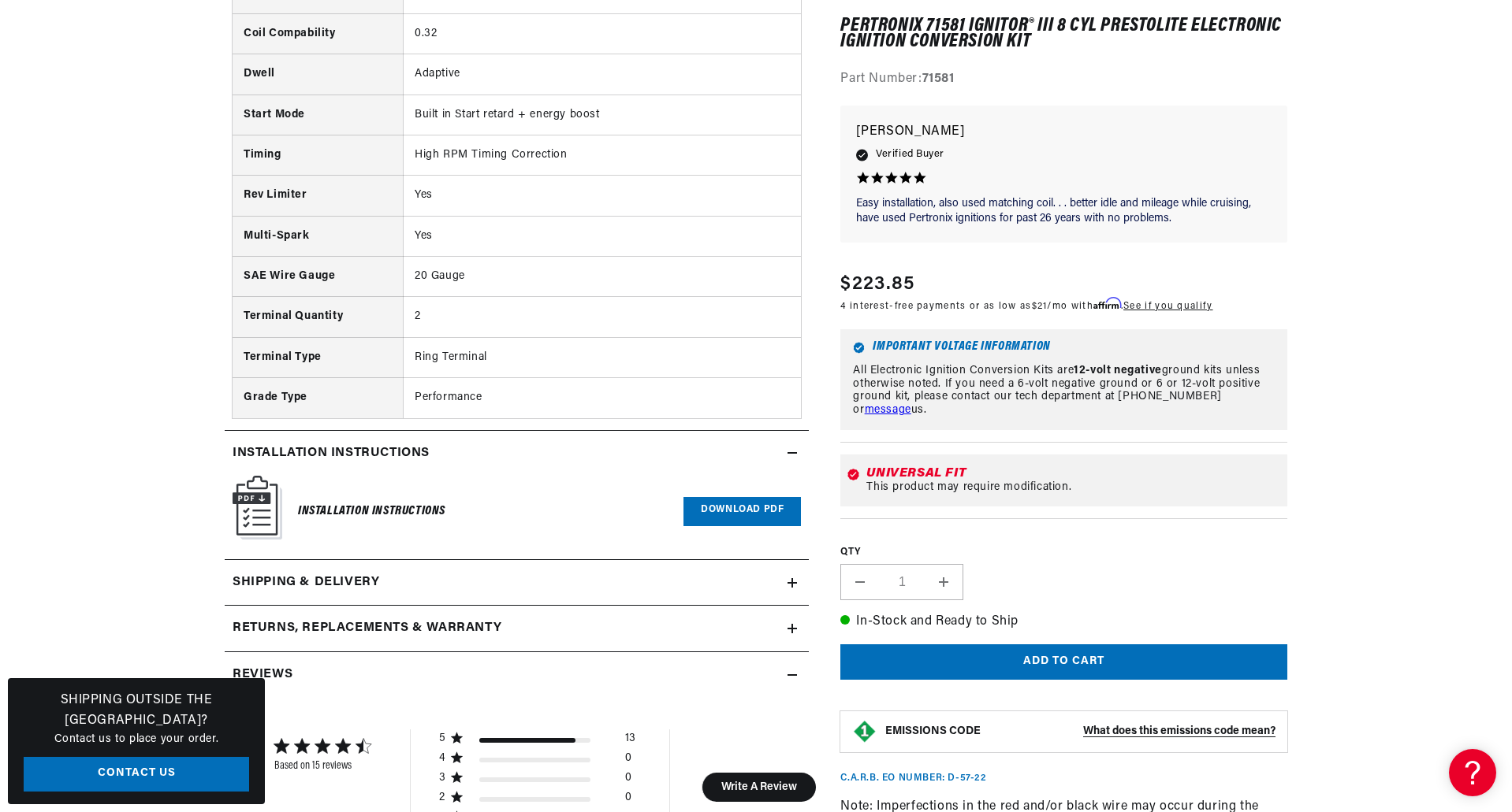
scroll to position [0, 0]
click at [114, 468] on section "15 Reviews" at bounding box center [756, 357] width 1512 height 3581
